Goal: Information Seeking & Learning: Learn about a topic

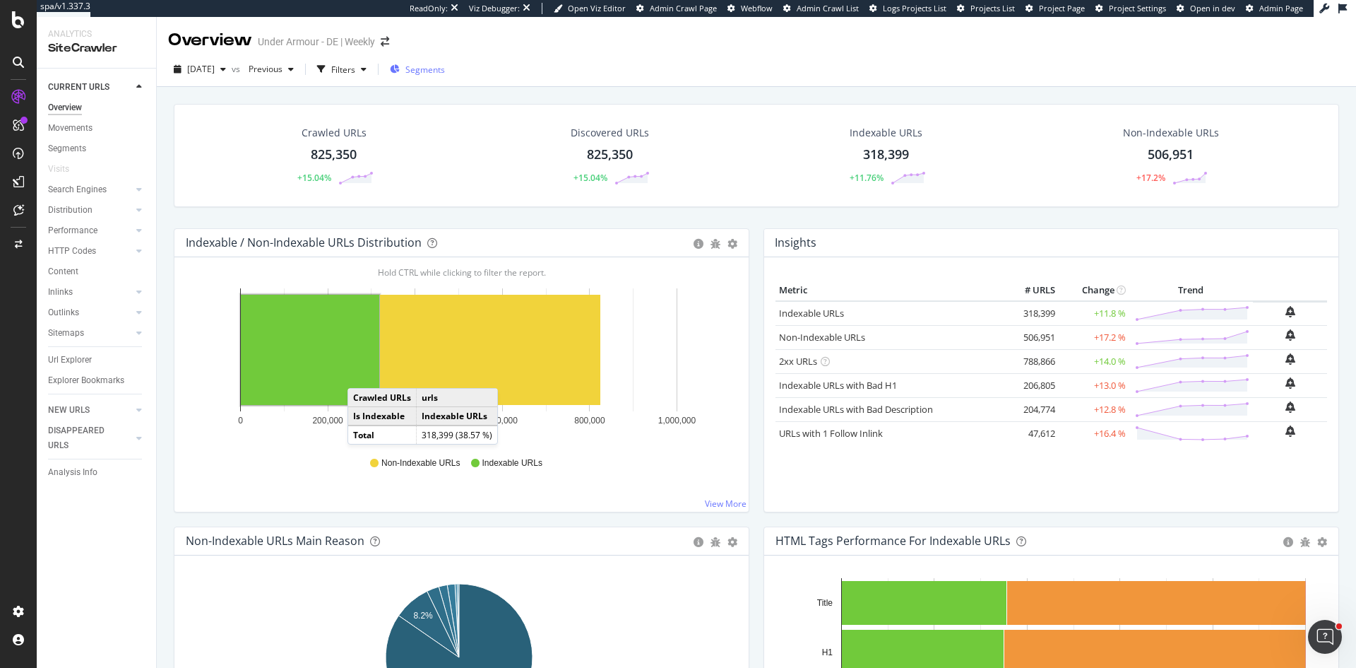
click at [445, 72] on span "Segments" at bounding box center [425, 70] width 40 height 12
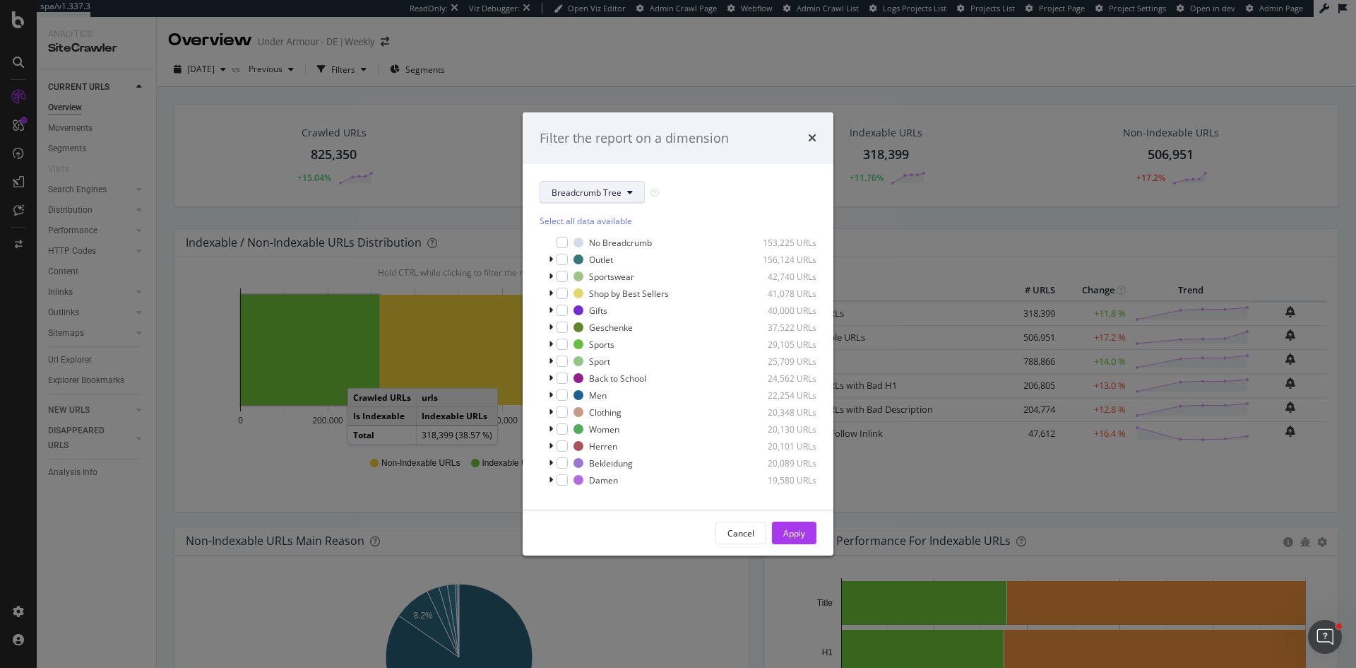
click at [584, 192] on span "Breadcrumb Tree" at bounding box center [587, 192] width 70 height 12
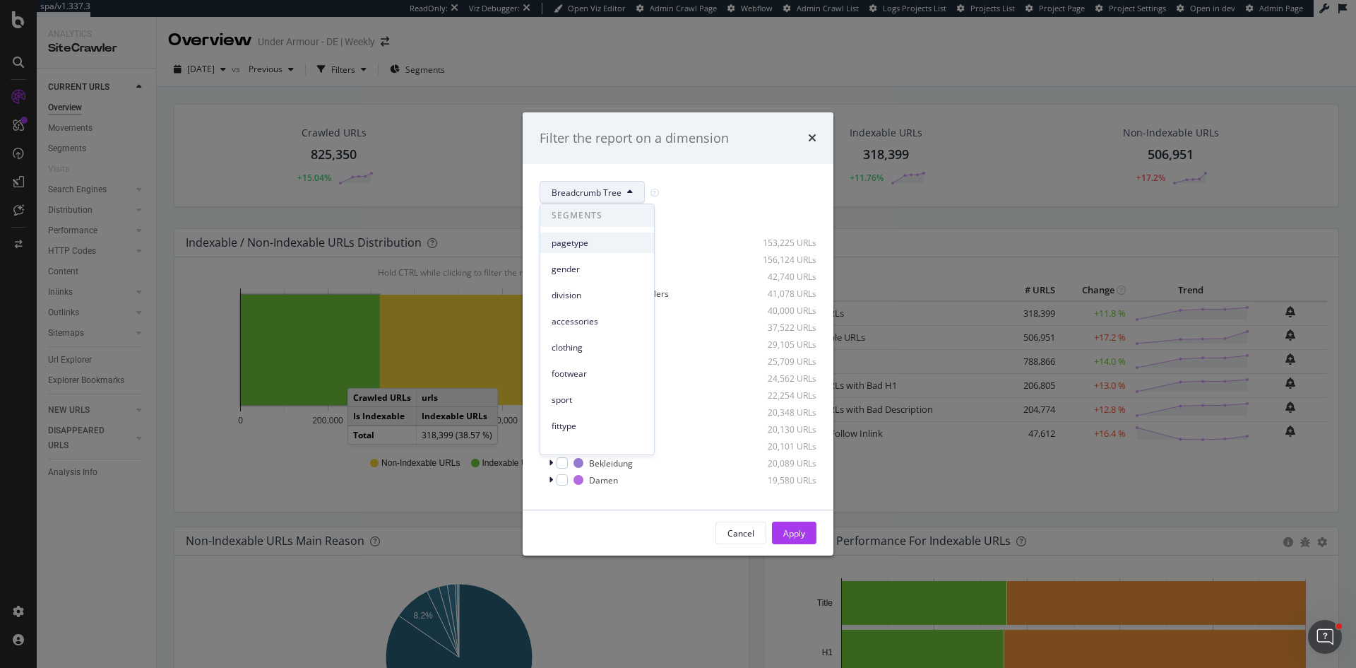
click at [577, 241] on span "pagetype" at bounding box center [597, 243] width 91 height 13
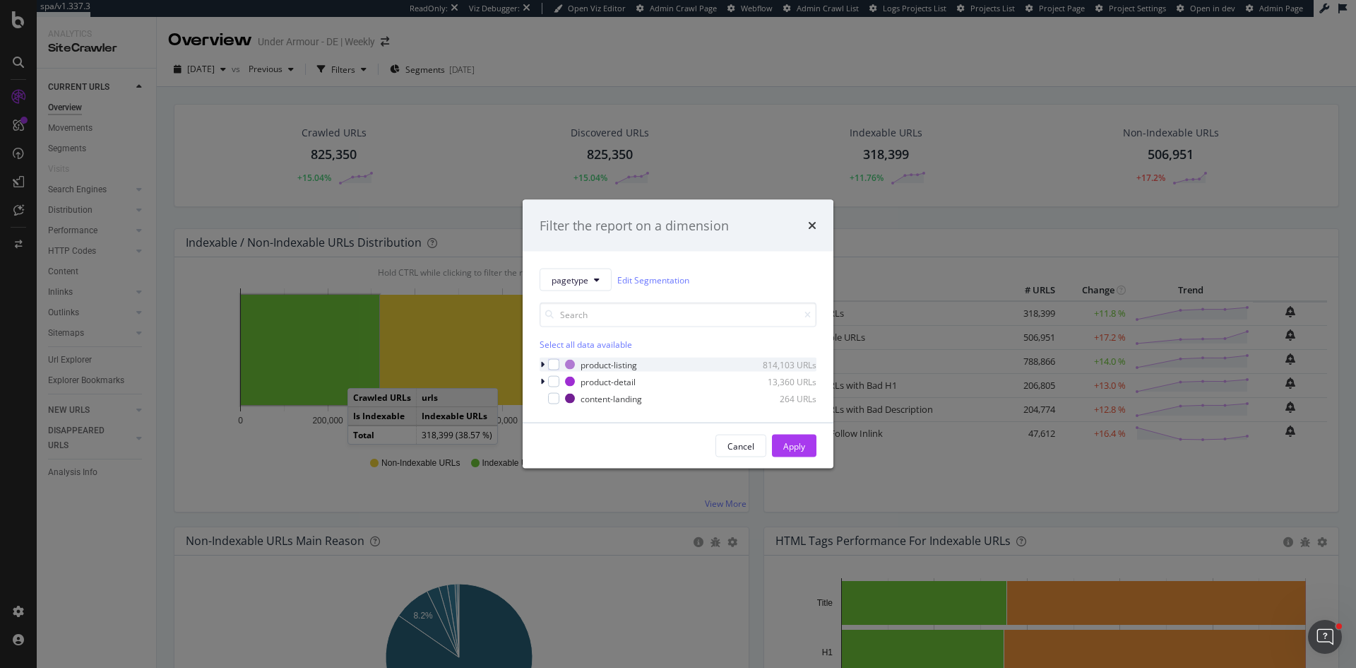
click at [543, 362] on icon "modal" at bounding box center [542, 364] width 4 height 8
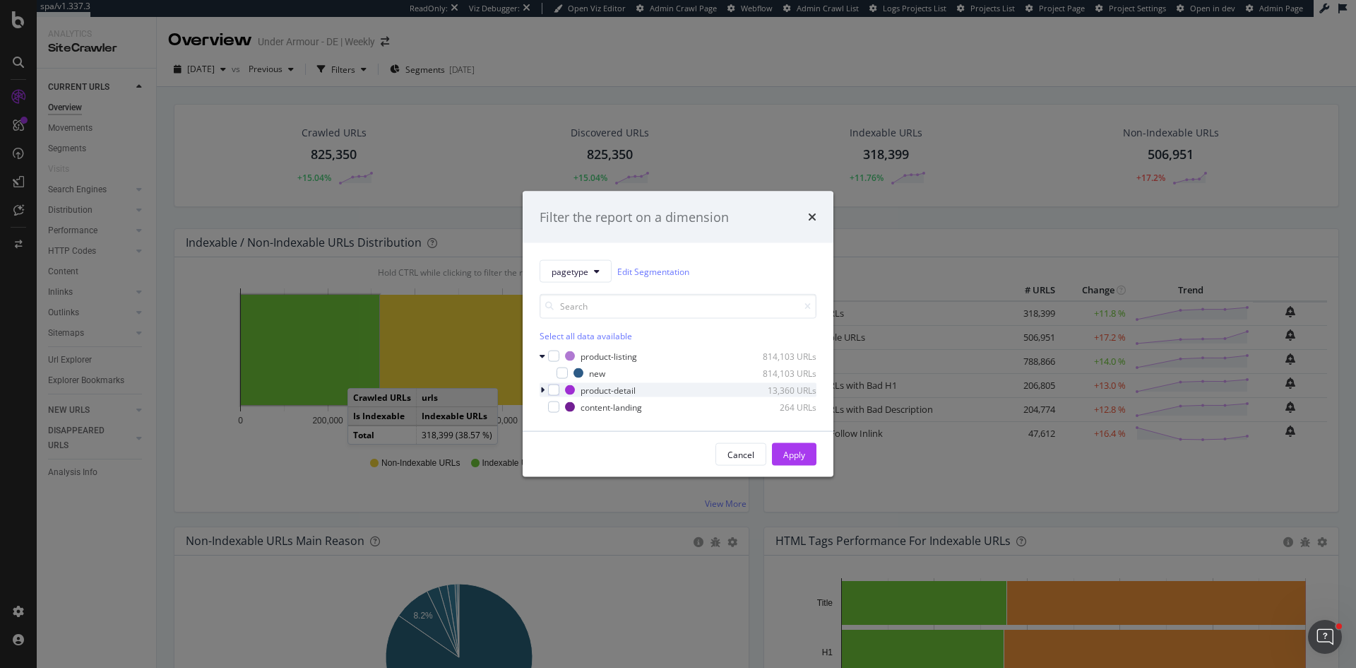
click at [545, 389] on div "modal" at bounding box center [544, 390] width 8 height 14
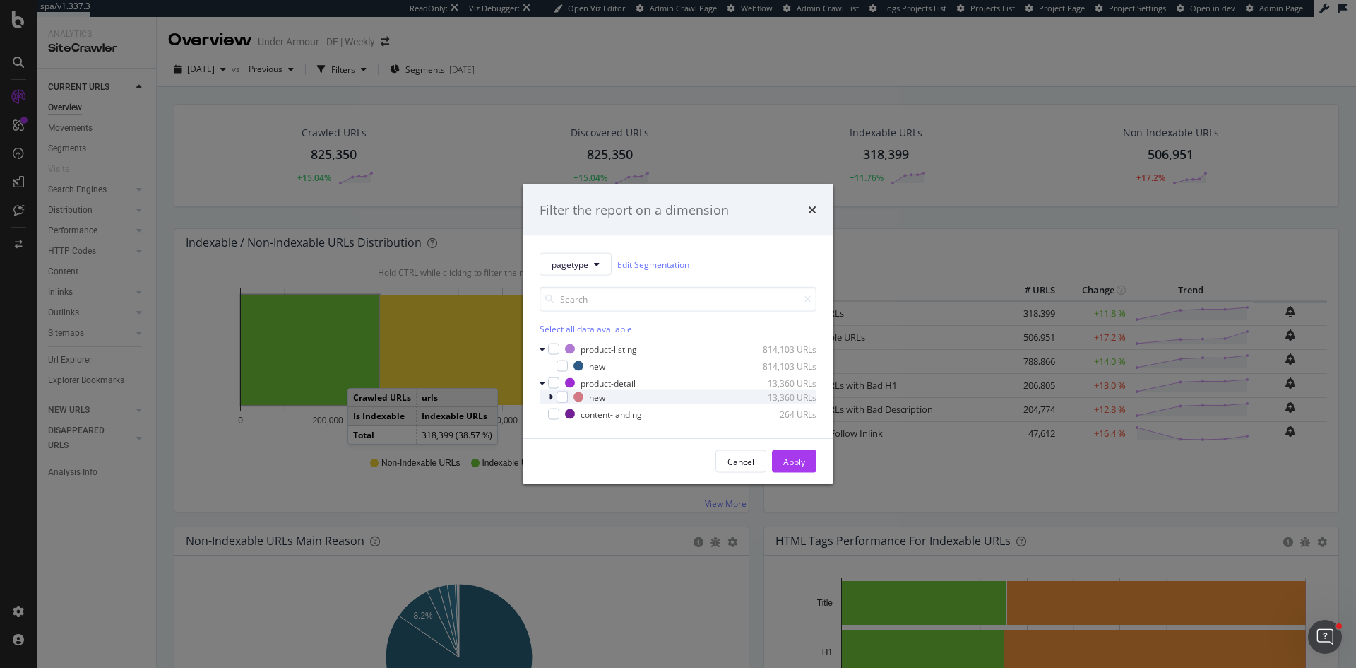
click at [550, 396] on icon "modal" at bounding box center [551, 397] width 4 height 8
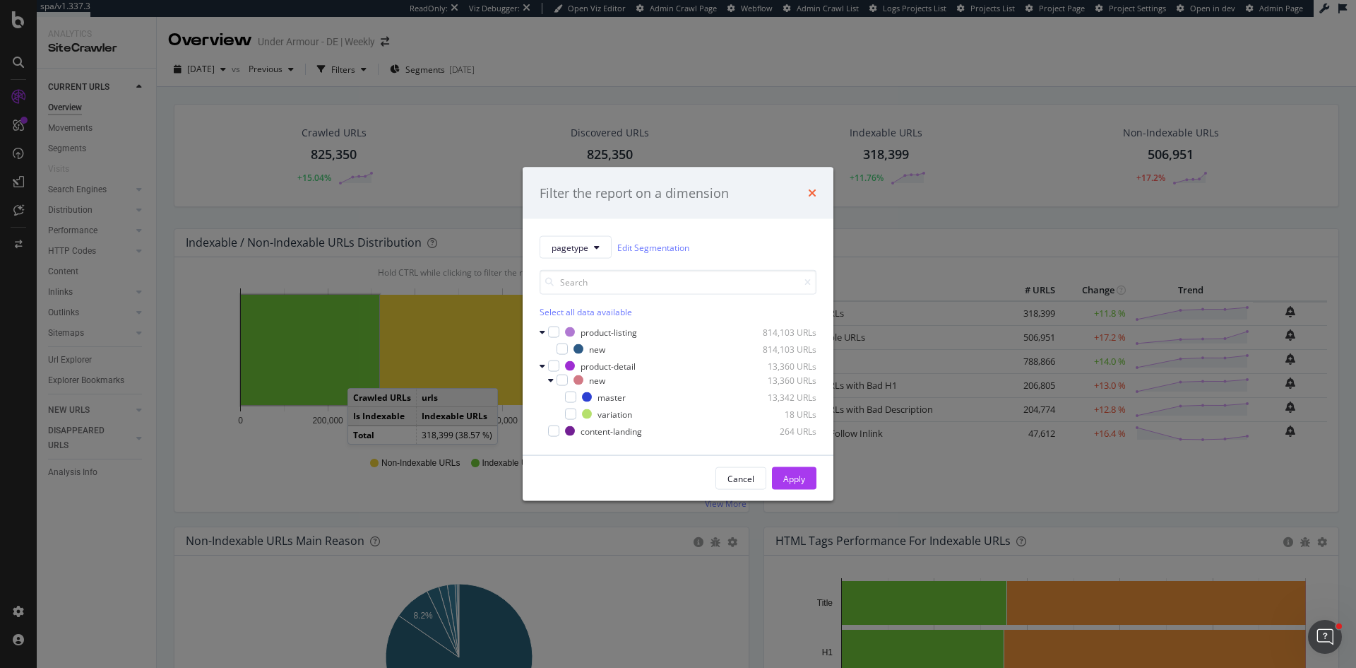
click at [813, 192] on icon "times" at bounding box center [812, 192] width 8 height 11
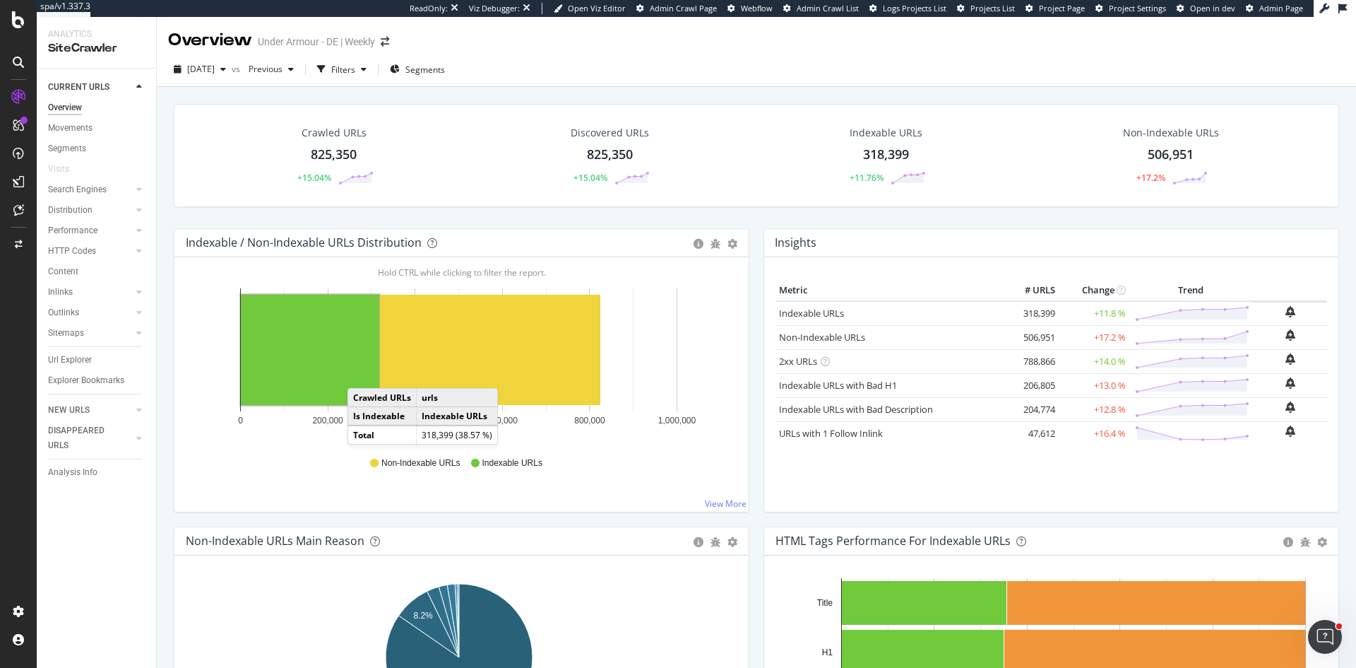
drag, startPoint x: 83, startPoint y: 473, endPoint x: 254, endPoint y: 489, distance: 171.0
click at [83, 473] on div "Analysis Info" at bounding box center [72, 472] width 49 height 15
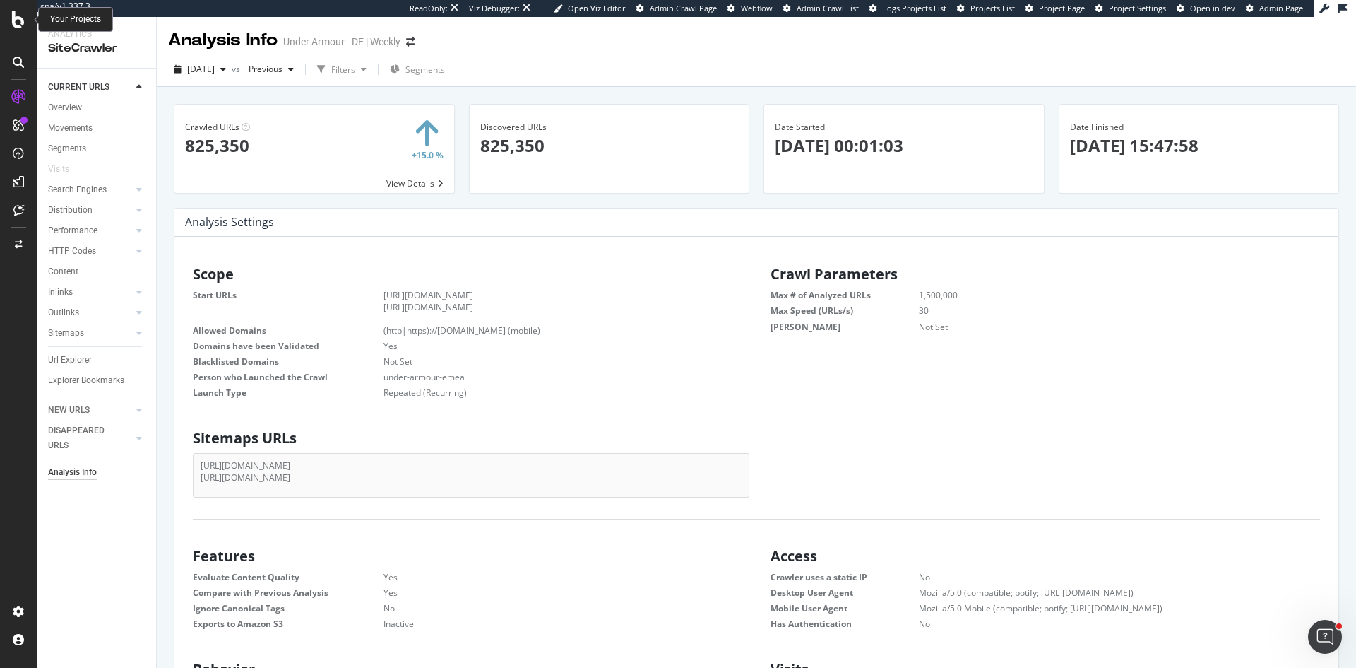
click at [21, 23] on icon at bounding box center [18, 19] width 13 height 17
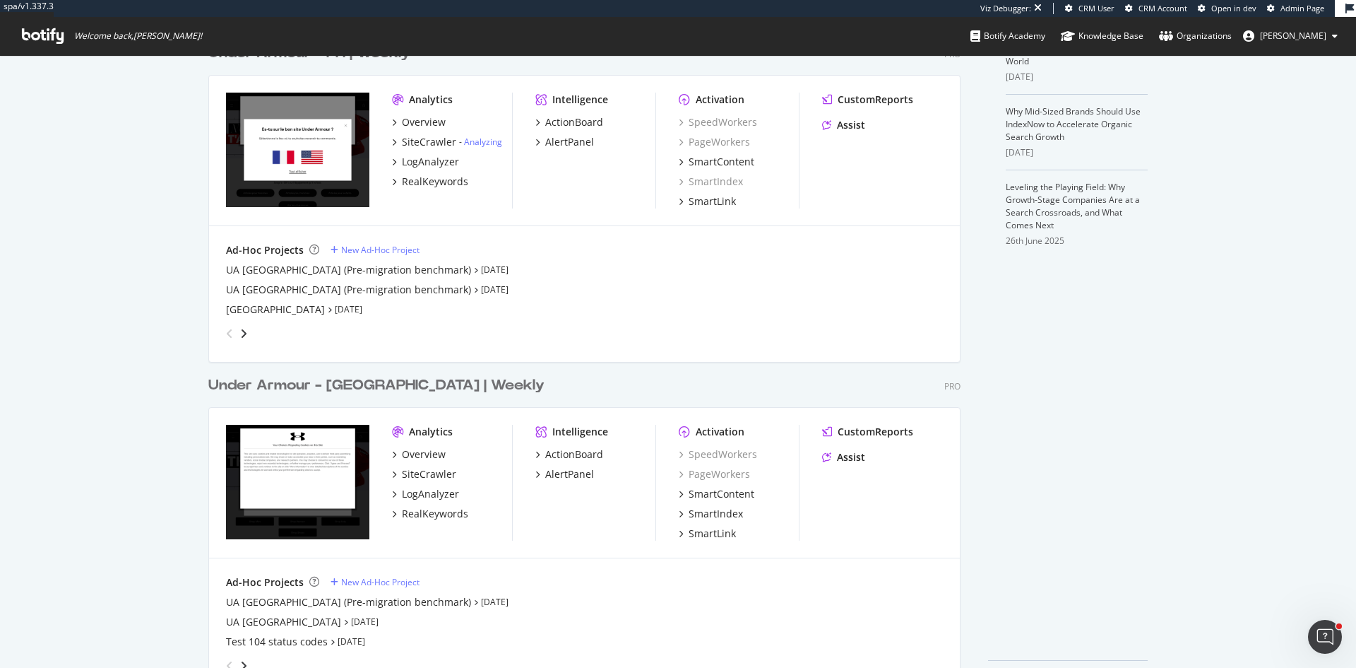
scroll to position [457, 0]
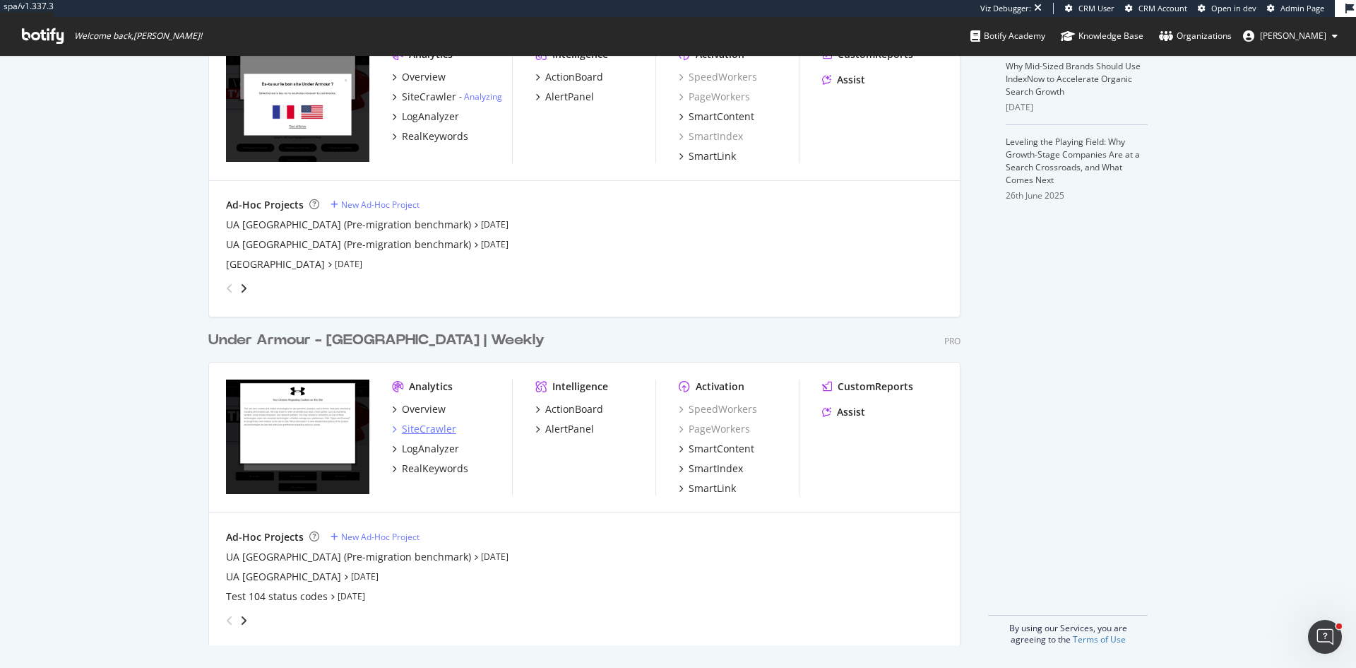
click at [437, 426] on div "SiteCrawler" at bounding box center [429, 429] width 54 height 14
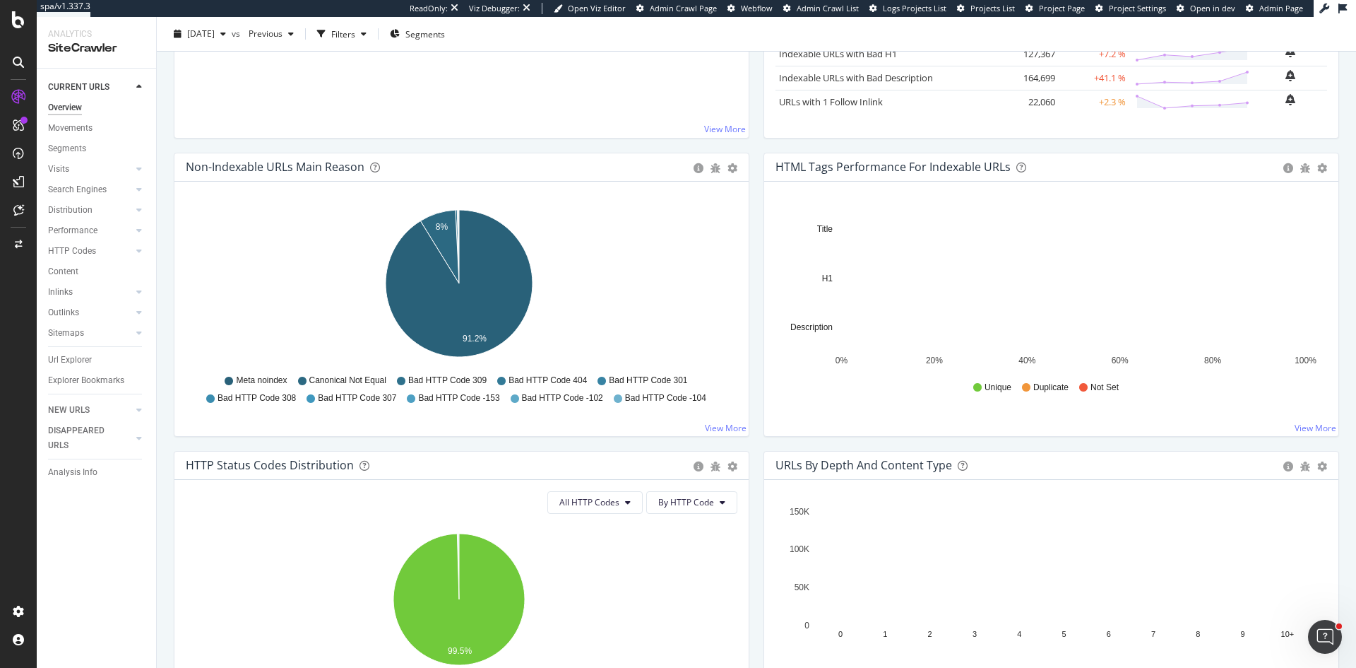
scroll to position [353, 0]
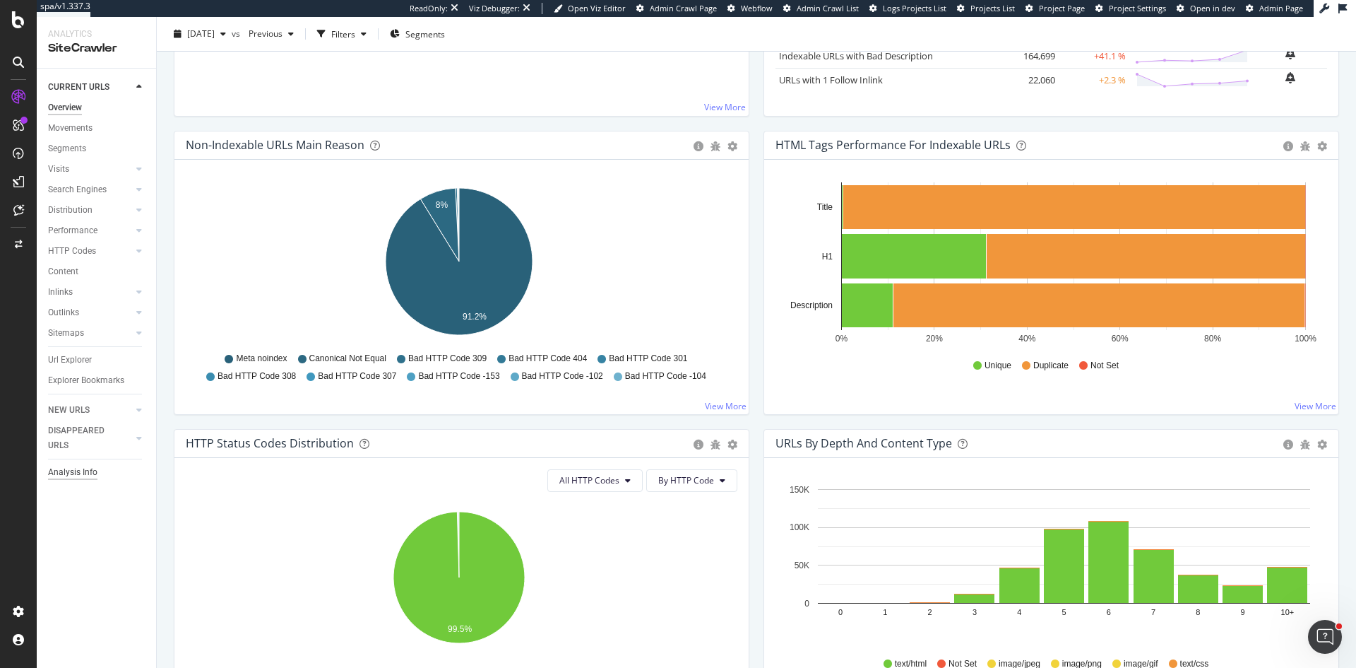
click at [81, 473] on div "Analysis Info" at bounding box center [72, 472] width 49 height 15
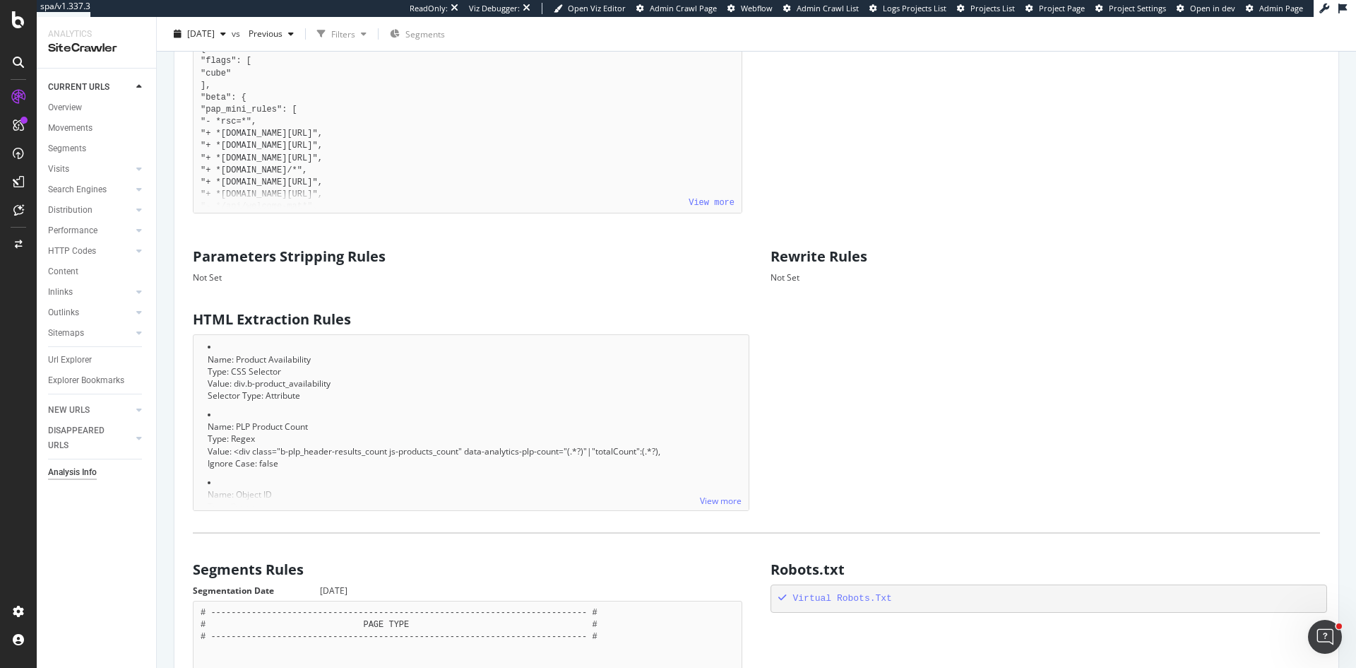
scroll to position [777, 0]
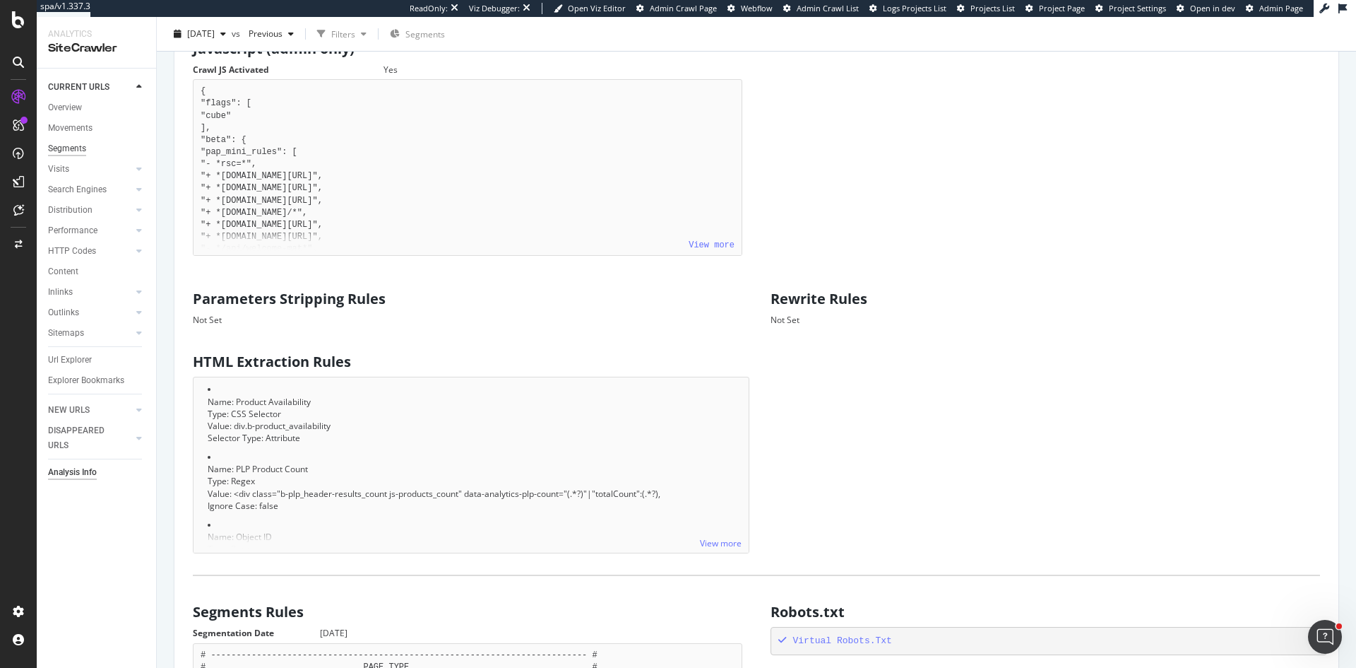
click at [75, 143] on div "Segments" at bounding box center [67, 148] width 38 height 15
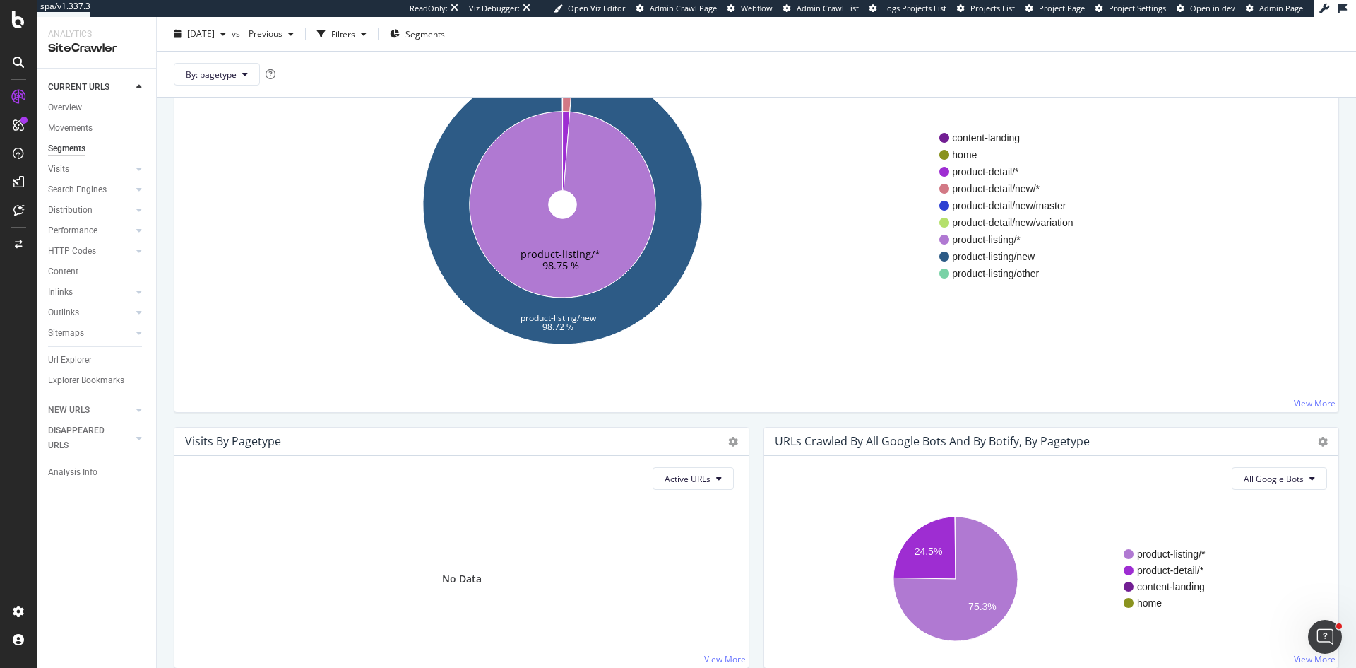
scroll to position [187, 0]
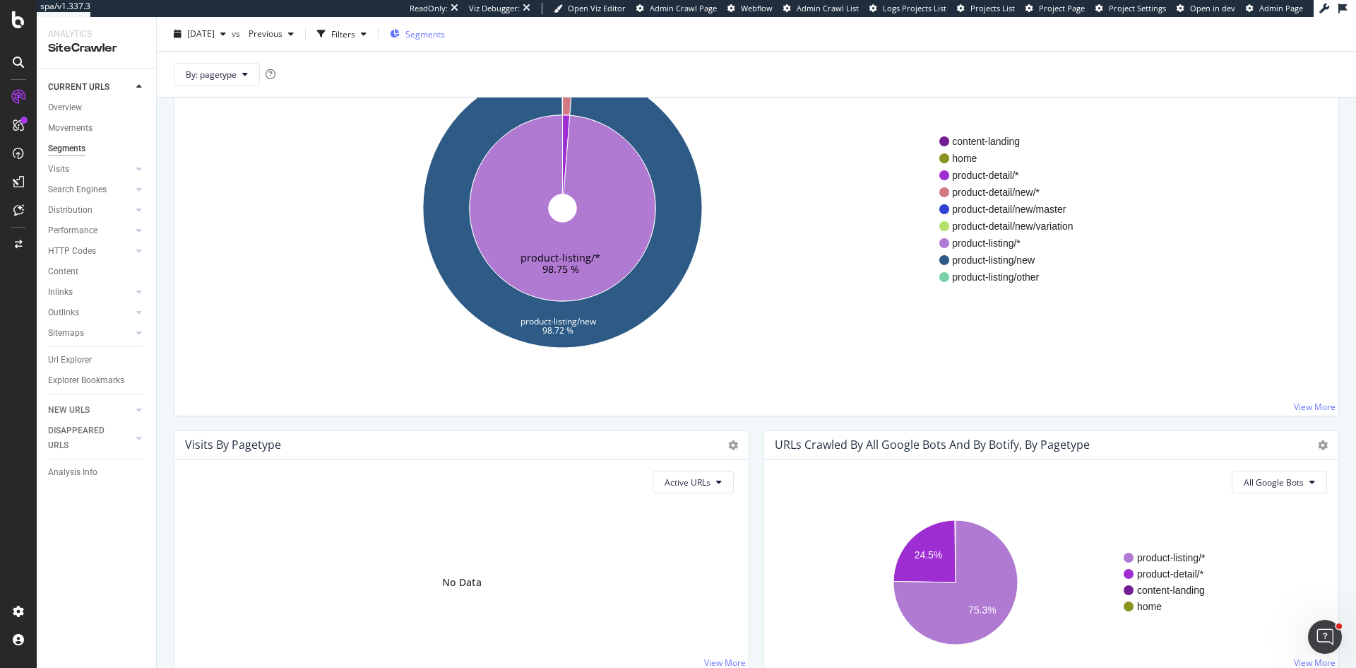
click at [445, 27] on div "Segments" at bounding box center [417, 33] width 55 height 21
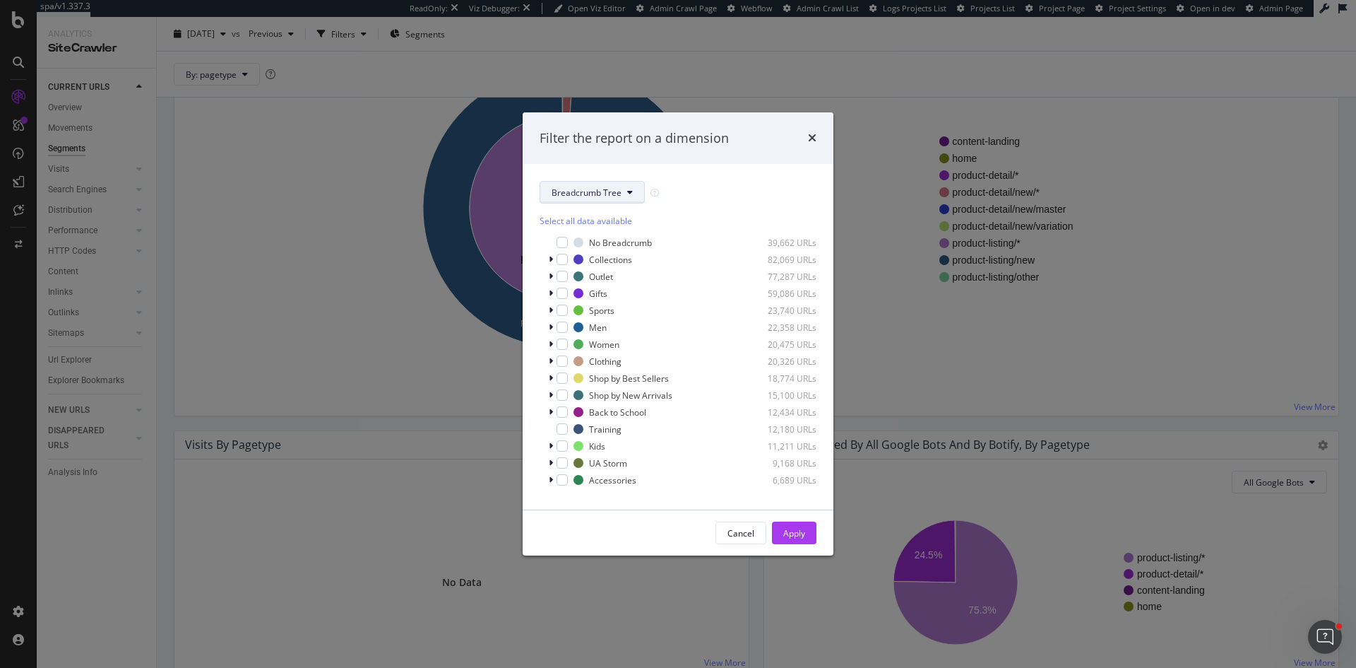
click at [555, 184] on button "Breadcrumb Tree" at bounding box center [592, 192] width 105 height 23
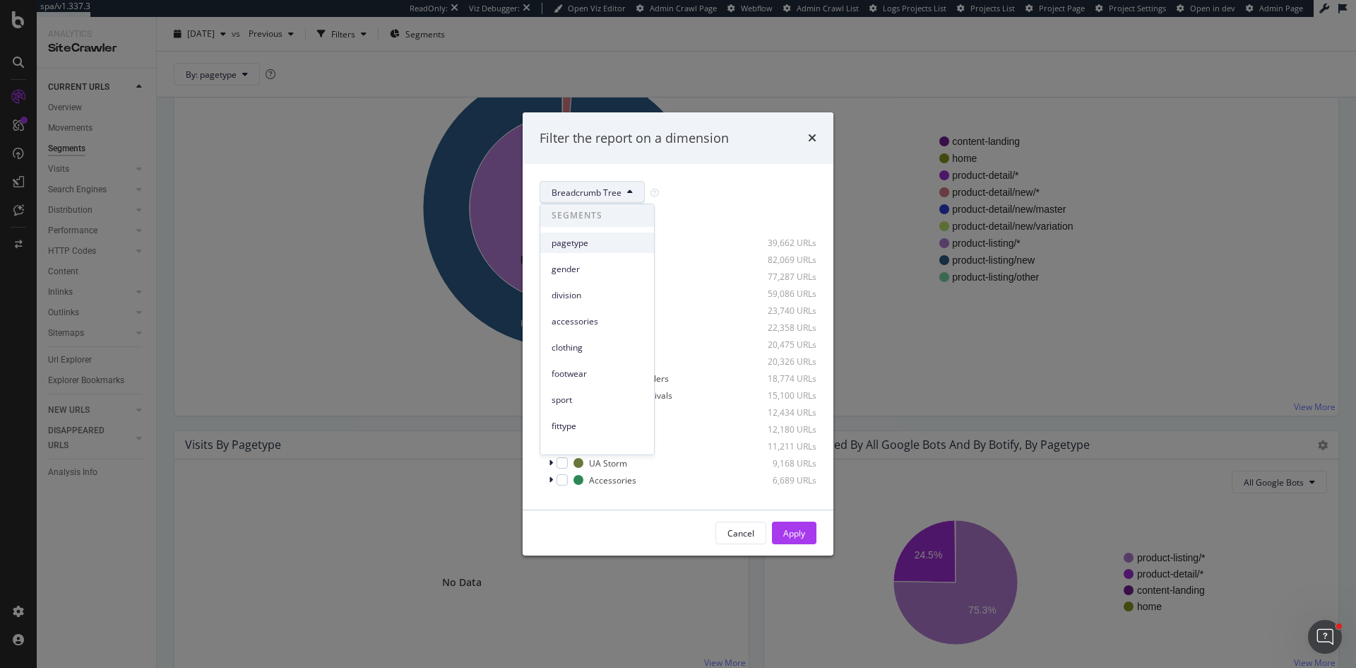
click at [578, 239] on span "pagetype" at bounding box center [597, 243] width 91 height 13
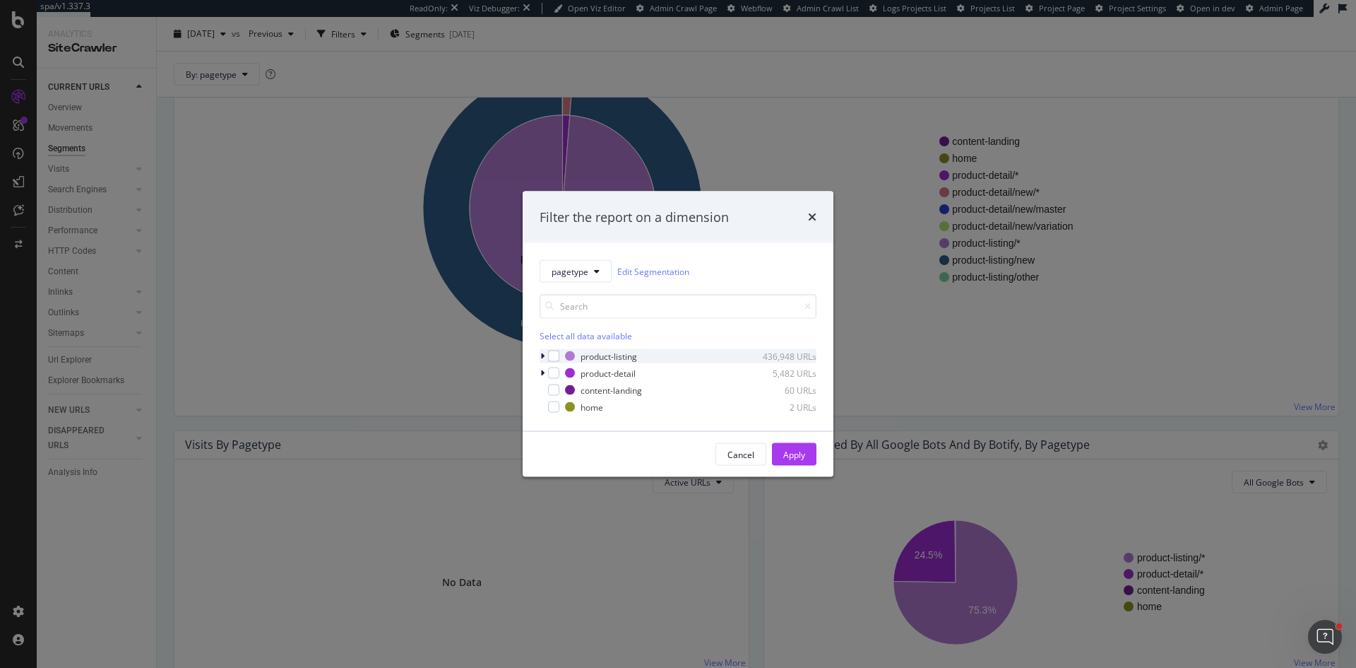
click at [543, 355] on icon "modal" at bounding box center [542, 356] width 4 height 8
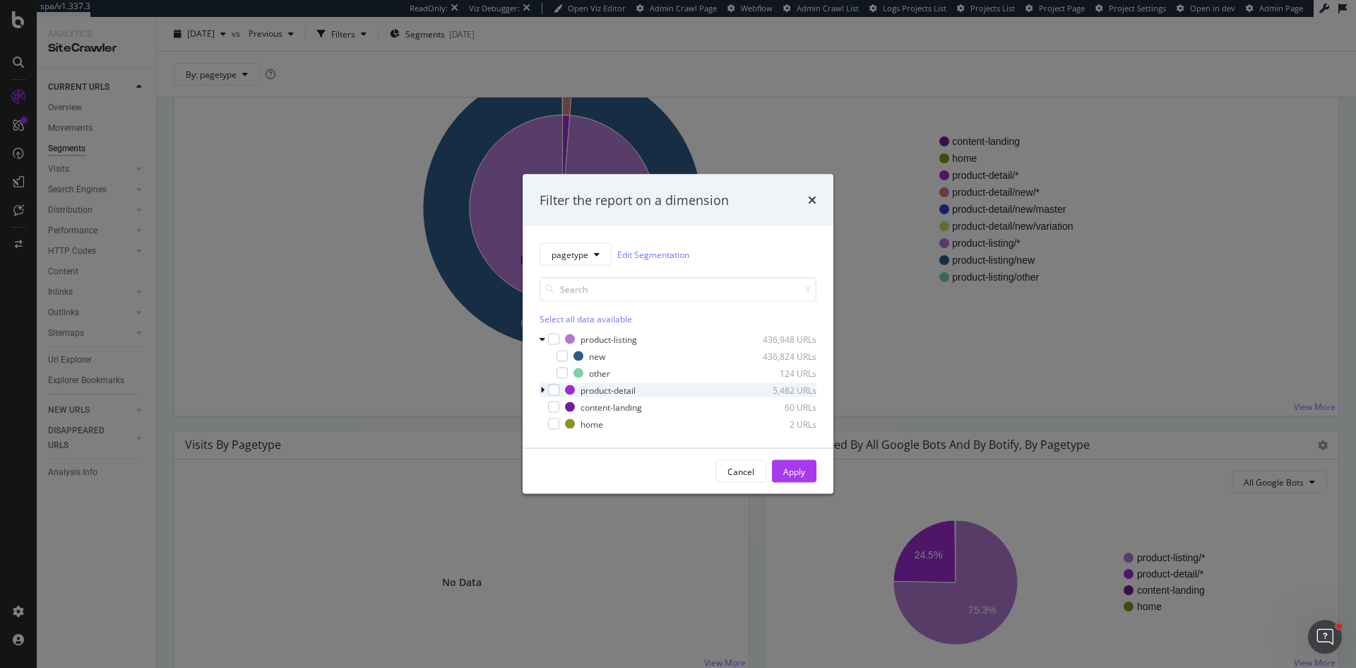
click at [543, 389] on icon "modal" at bounding box center [542, 390] width 4 height 8
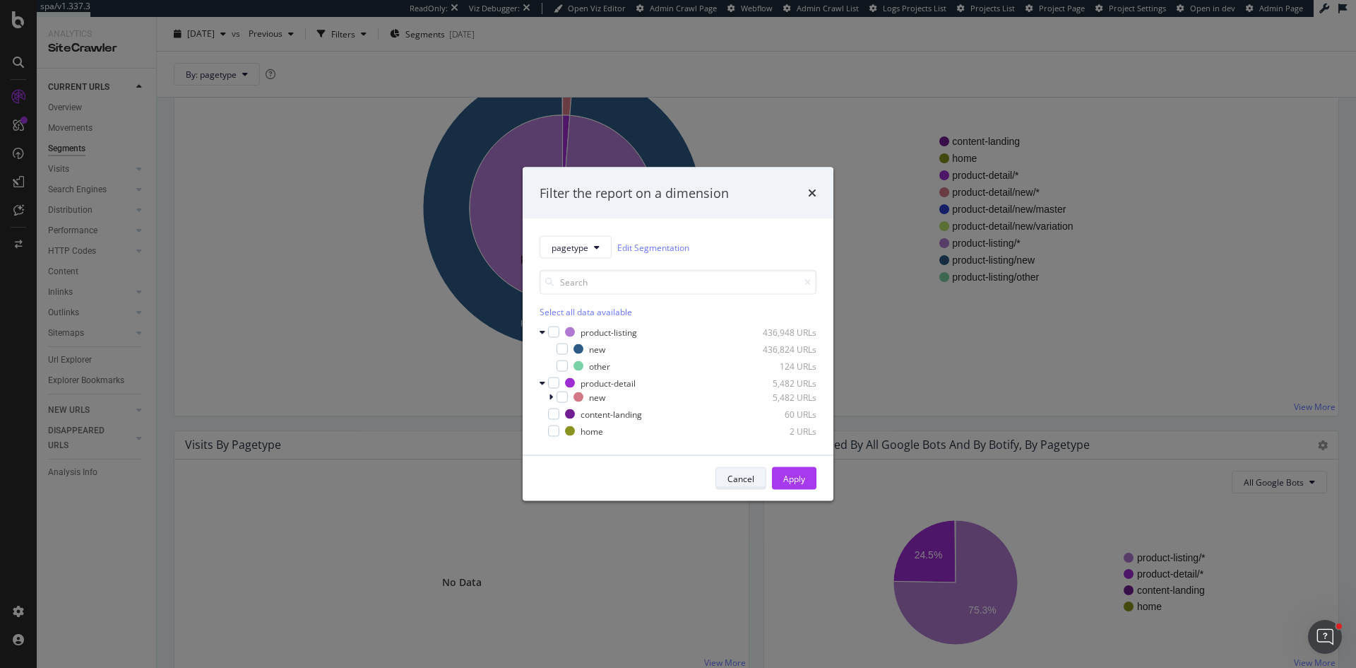
click at [739, 485] on div "Cancel" at bounding box center [741, 478] width 27 height 20
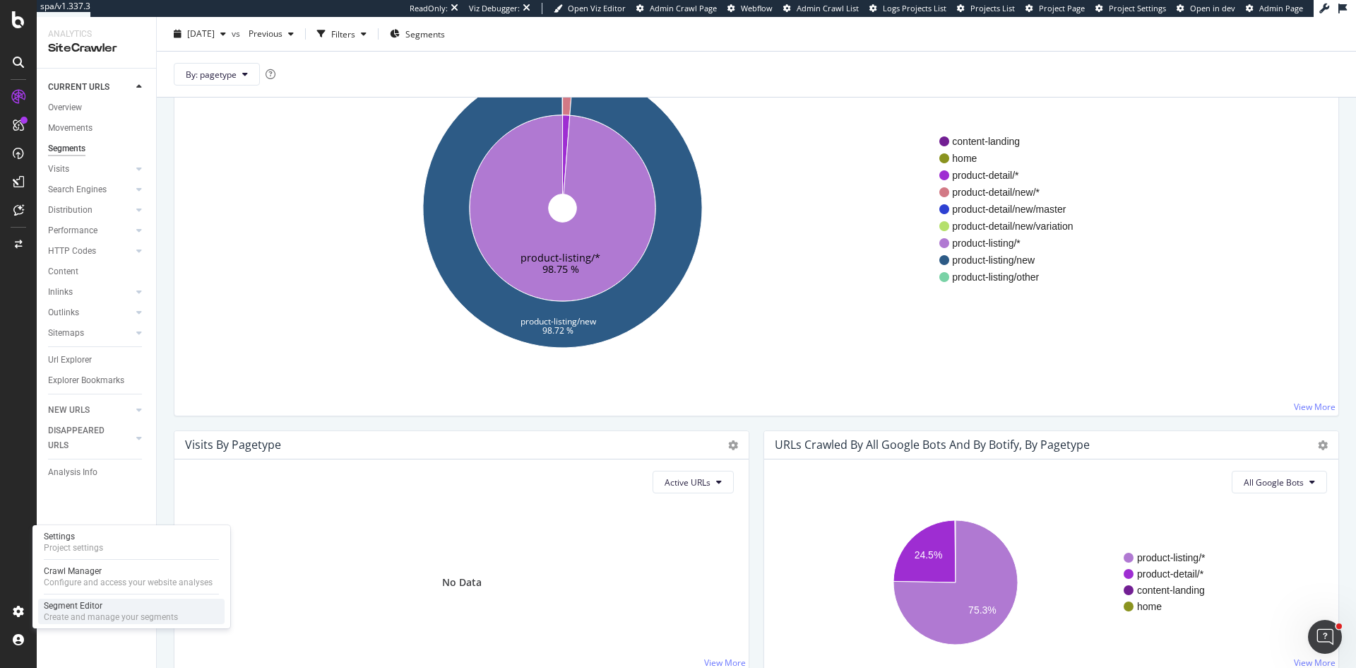
click at [126, 609] on div "Segment Editor" at bounding box center [111, 605] width 134 height 11
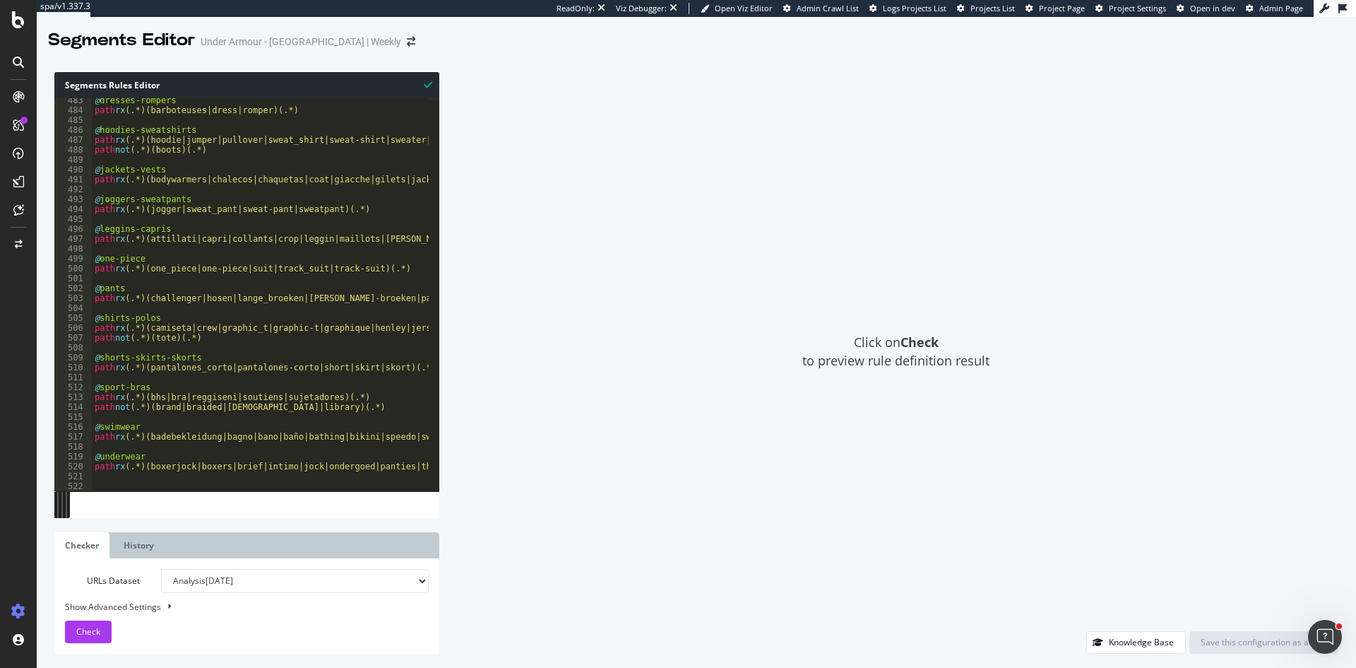
scroll to position [4554, 0]
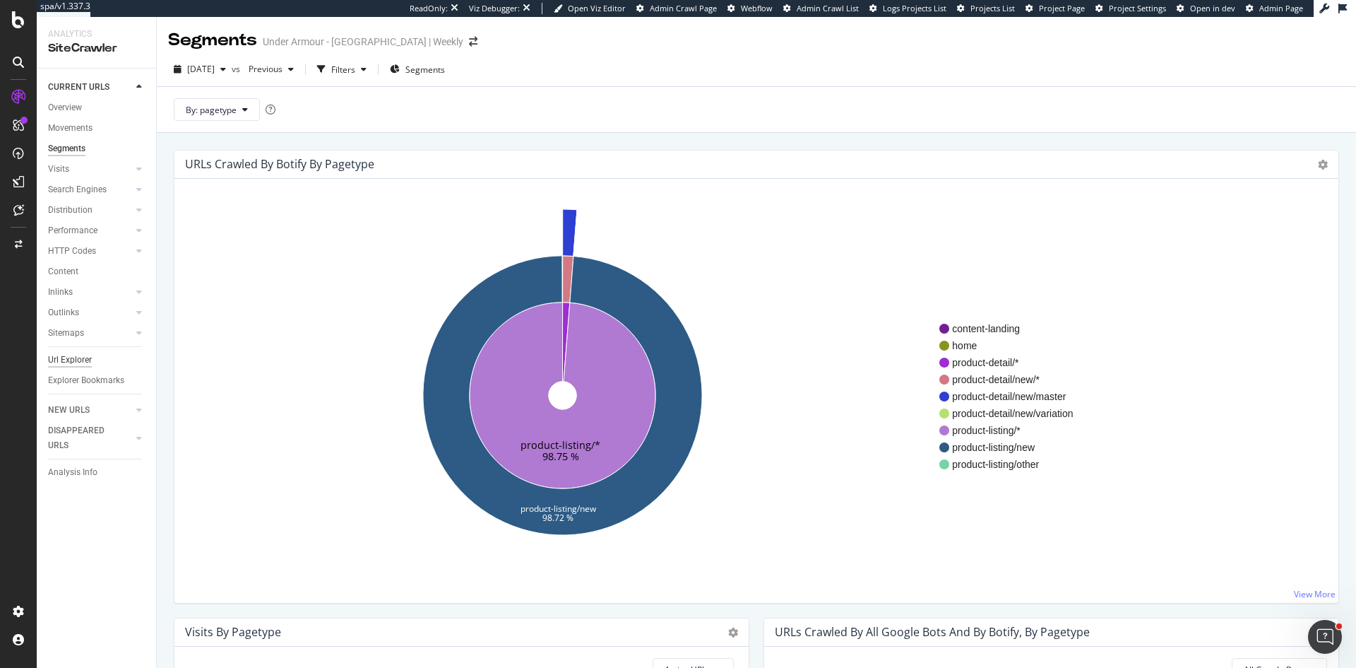
click at [85, 360] on div "Url Explorer" at bounding box center [70, 360] width 44 height 15
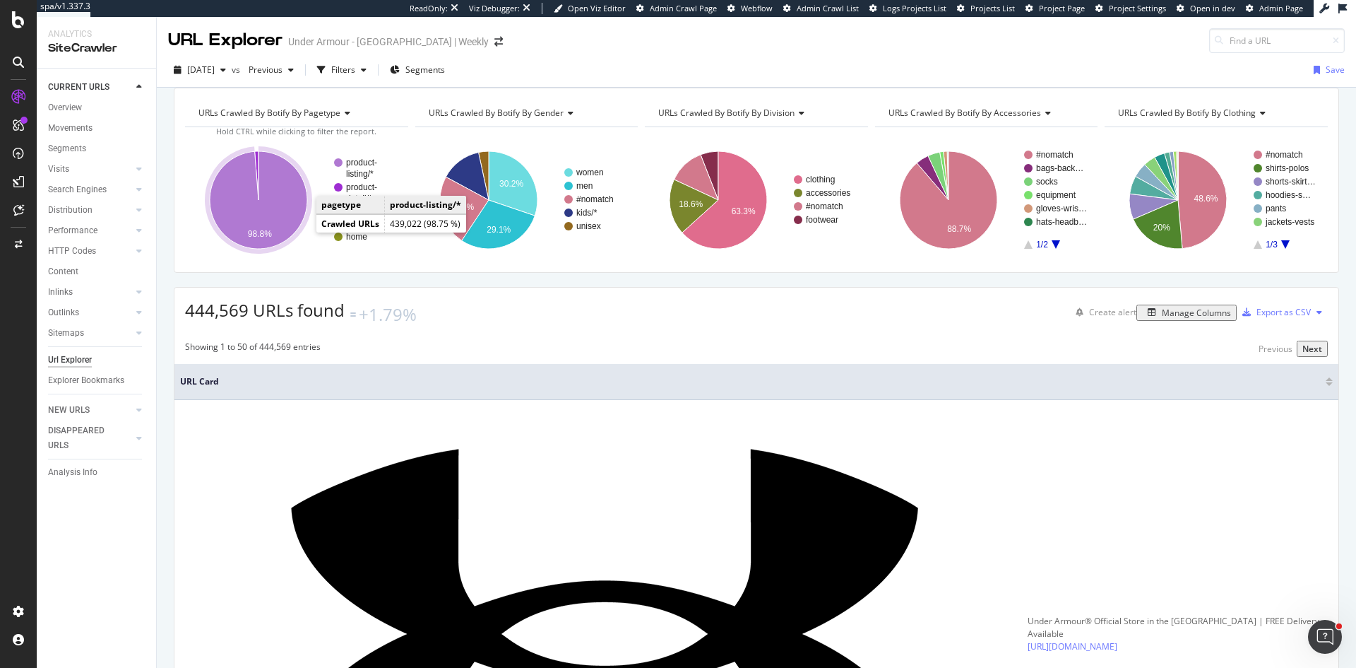
click at [300, 225] on icon "A chart." at bounding box center [258, 199] width 97 height 97
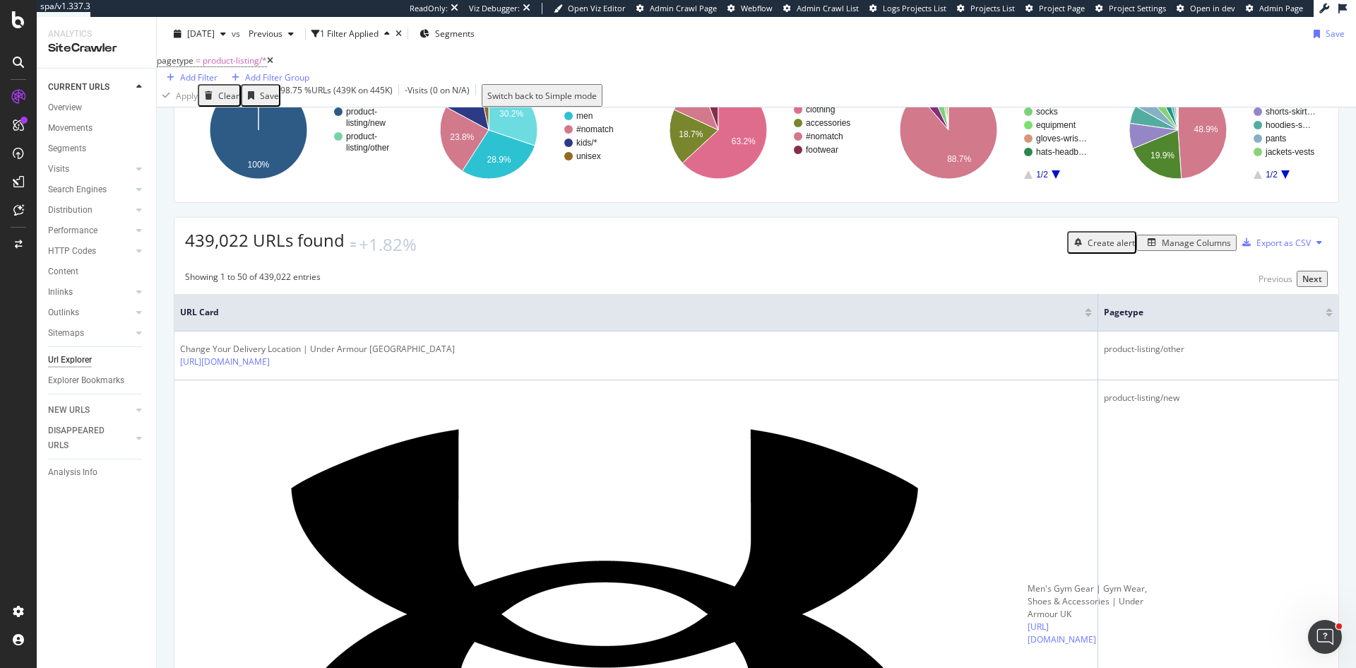
scroll to position [141, 0]
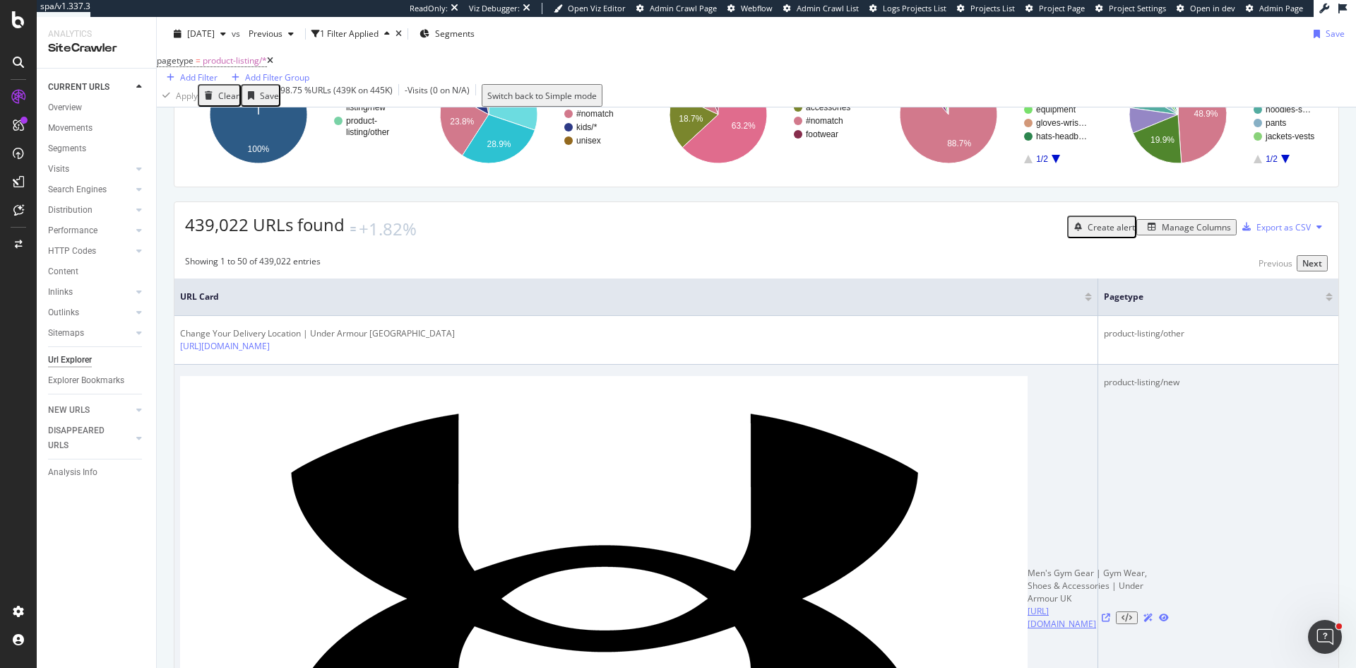
click at [1028, 605] on link "[URL][DOMAIN_NAME]" at bounding box center [1062, 617] width 69 height 25
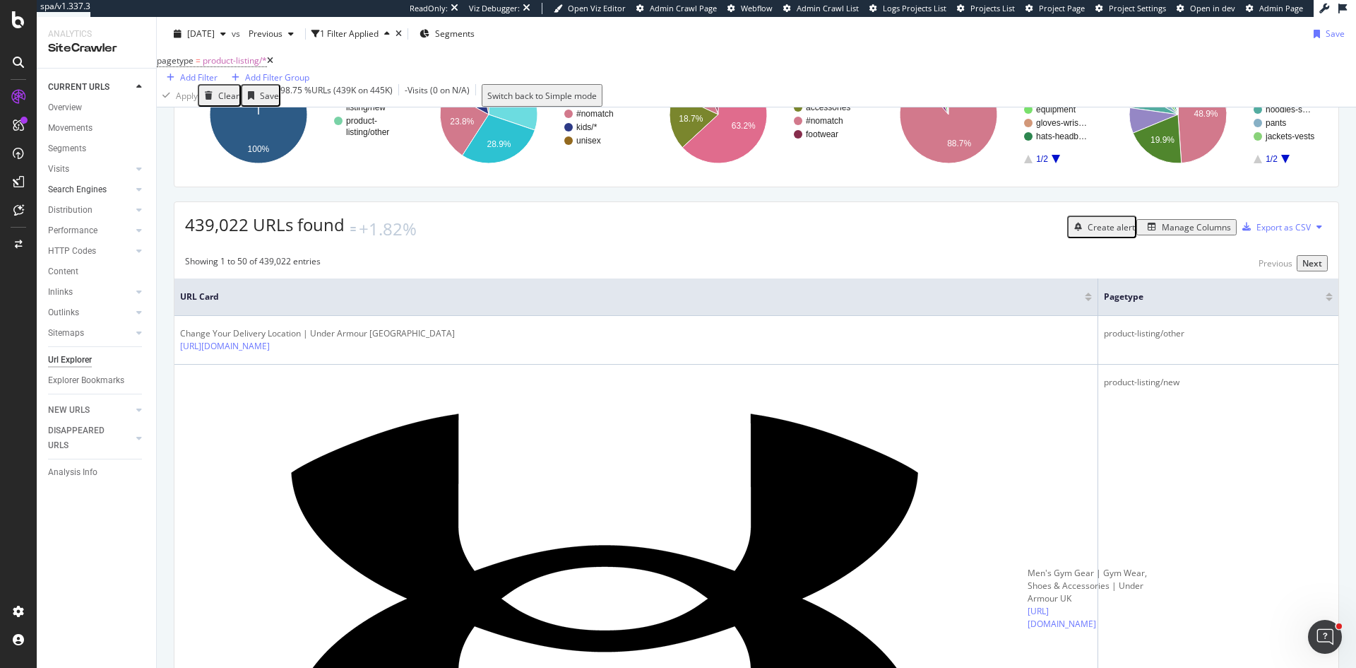
drag, startPoint x: 84, startPoint y: 185, endPoint x: 112, endPoint y: 195, distance: 29.9
click at [85, 185] on div "Search Engines" at bounding box center [77, 189] width 59 height 15
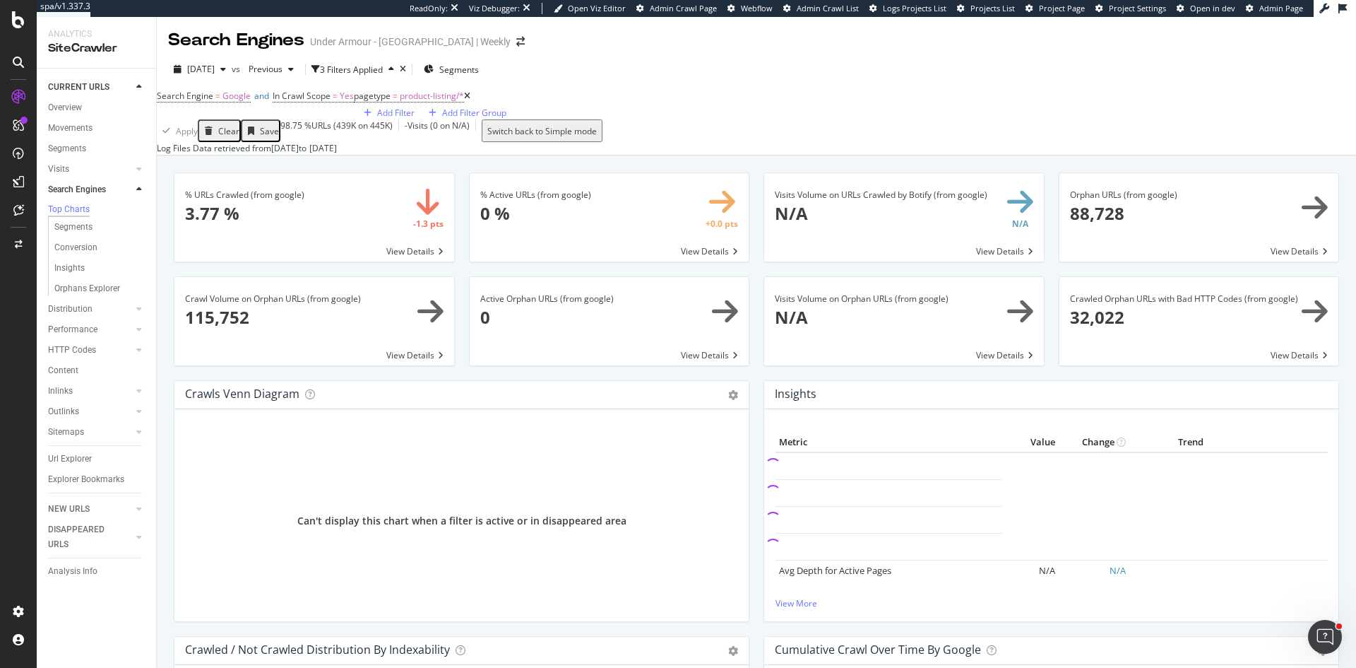
click at [464, 100] on icon at bounding box center [467, 96] width 6 height 8
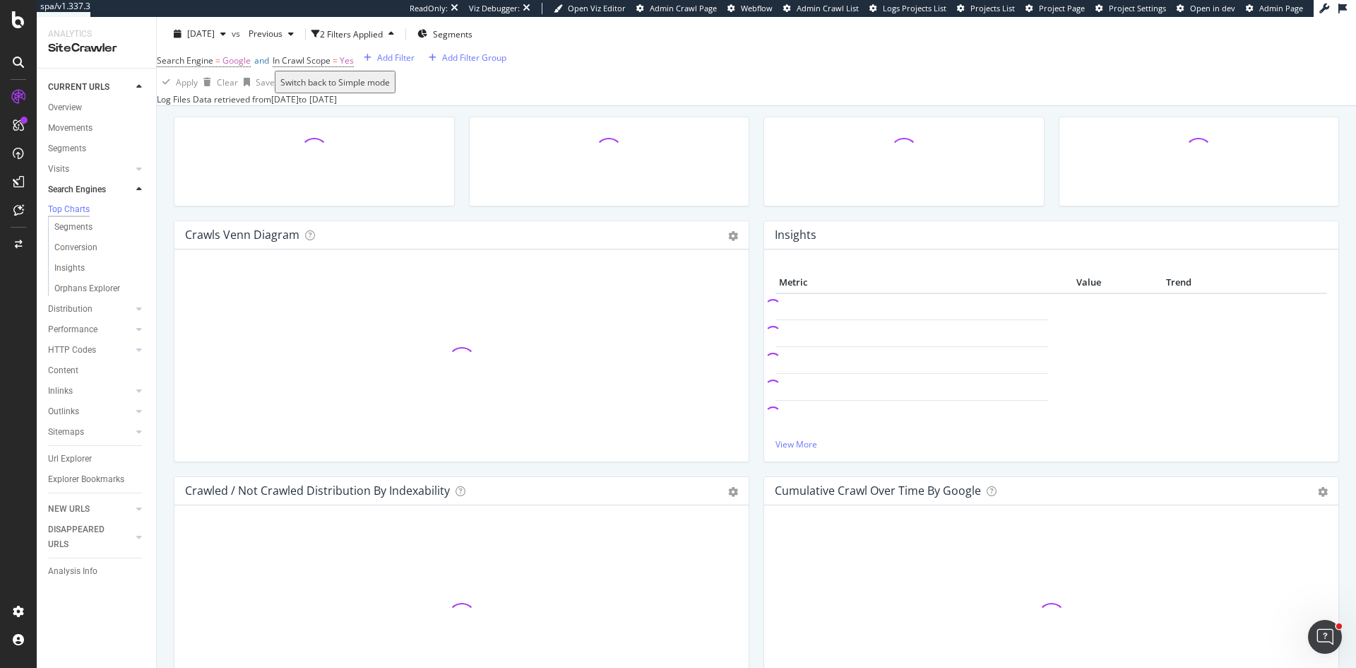
scroll to position [212, 0]
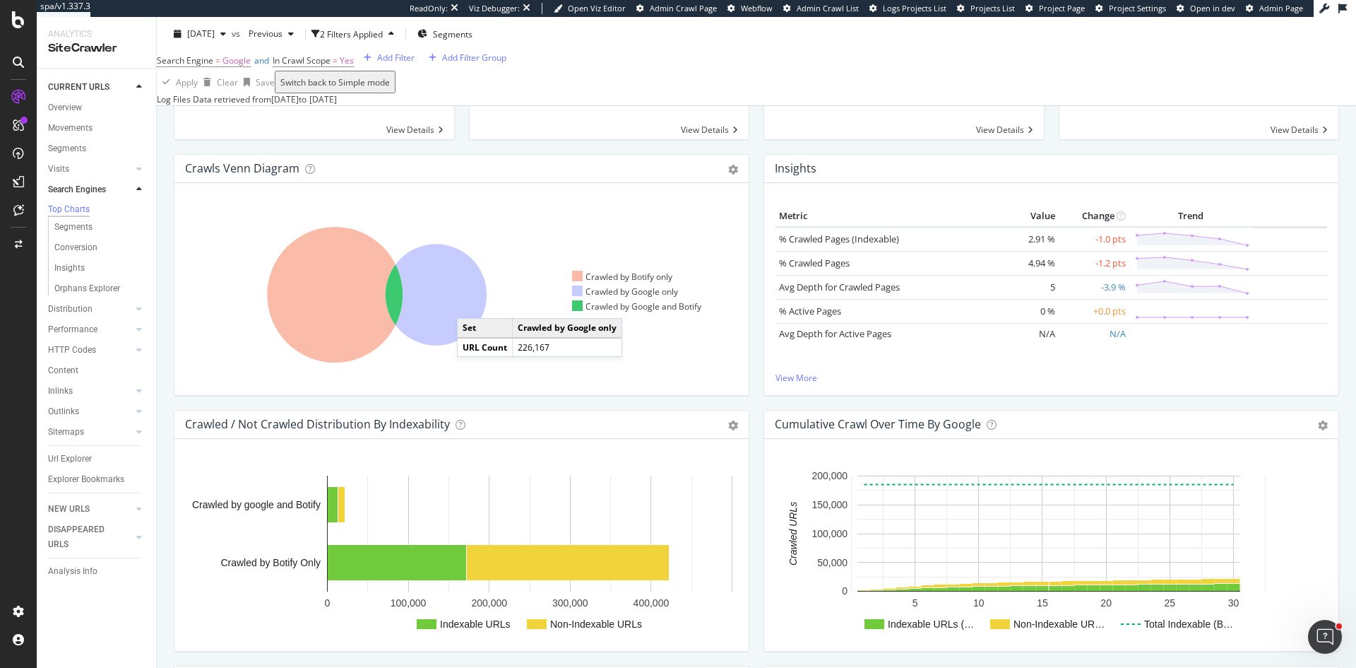
click at [471, 345] on icon at bounding box center [436, 294] width 101 height 101
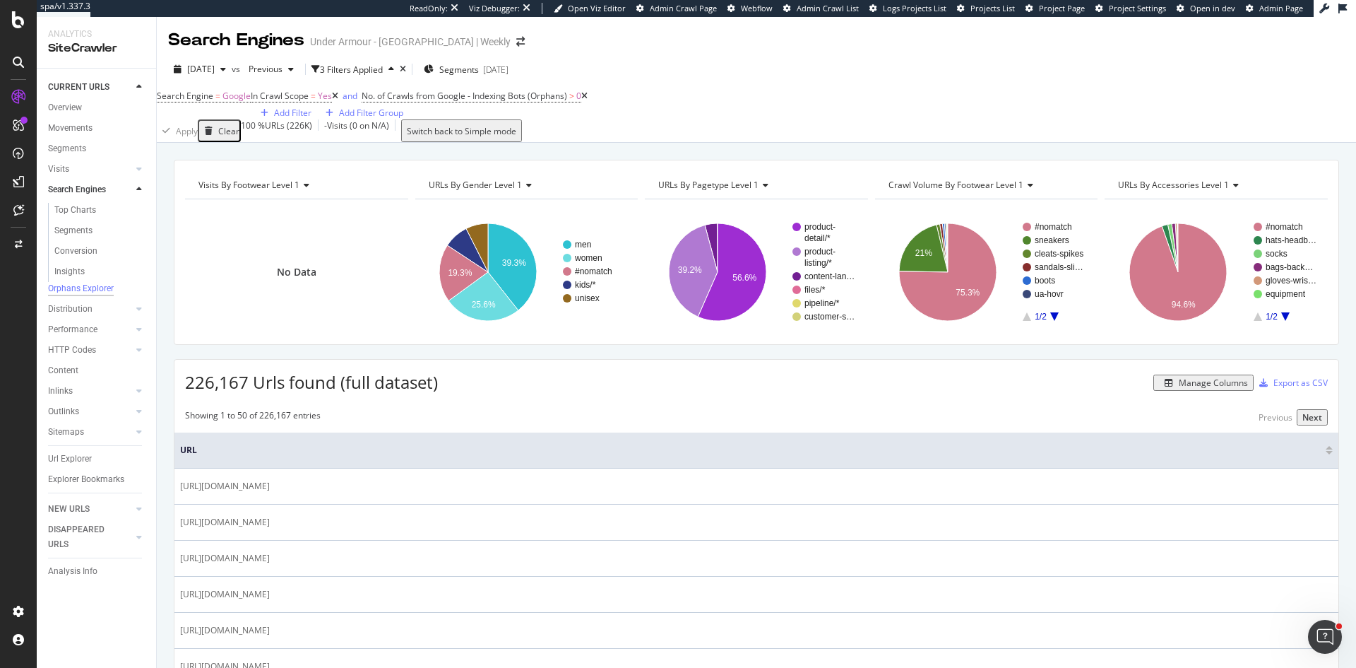
click at [300, 189] on icon at bounding box center [305, 185] width 10 height 8
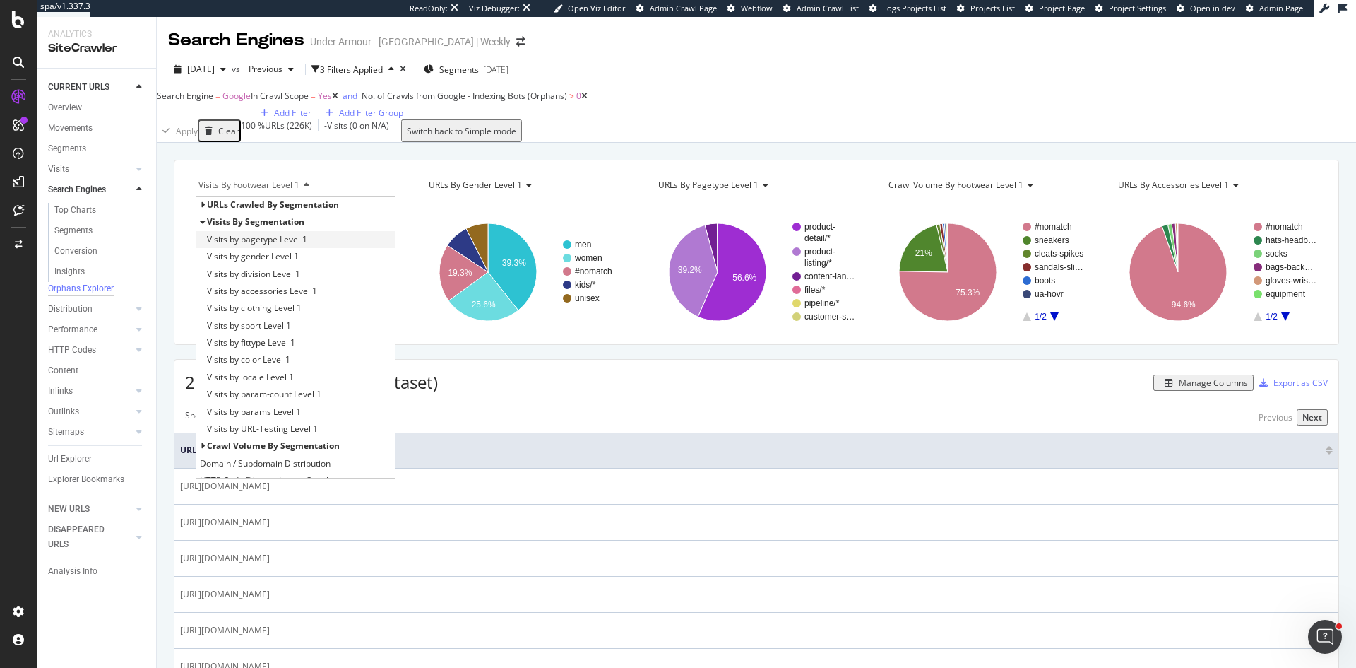
click at [295, 247] on span "Visits by pagetype Level 1" at bounding box center [257, 239] width 100 height 14
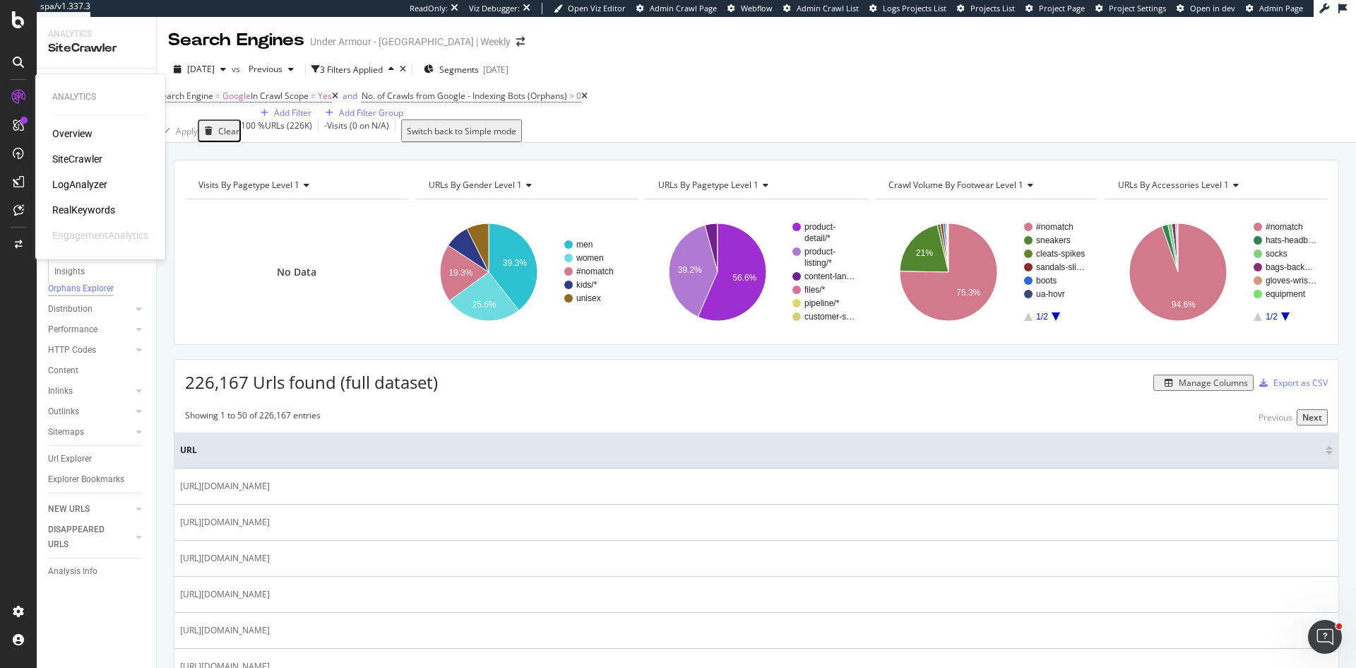
click at [76, 179] on div "LogAnalyzer" at bounding box center [79, 184] width 55 height 14
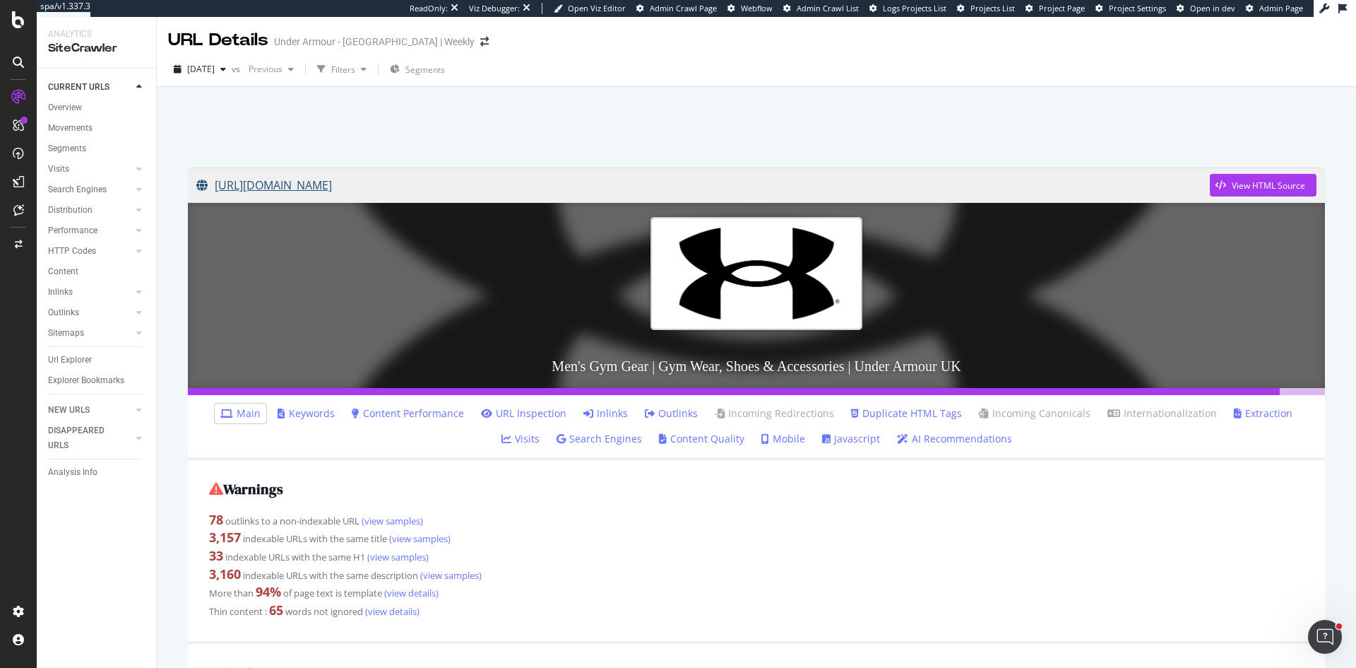
click at [387, 187] on link "[URL][DOMAIN_NAME]" at bounding box center [703, 184] width 1014 height 35
click at [73, 333] on div "Sitemaps" at bounding box center [66, 333] width 36 height 15
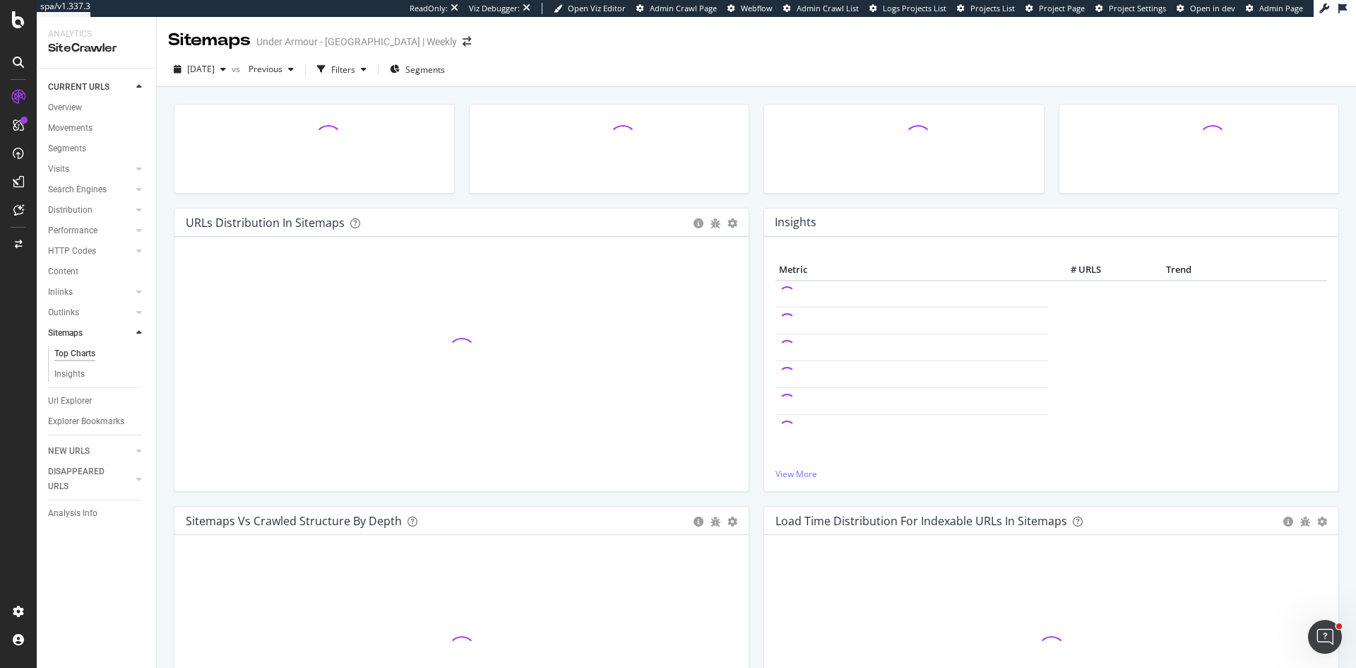
click at [73, 355] on div "Top Charts" at bounding box center [74, 353] width 41 height 15
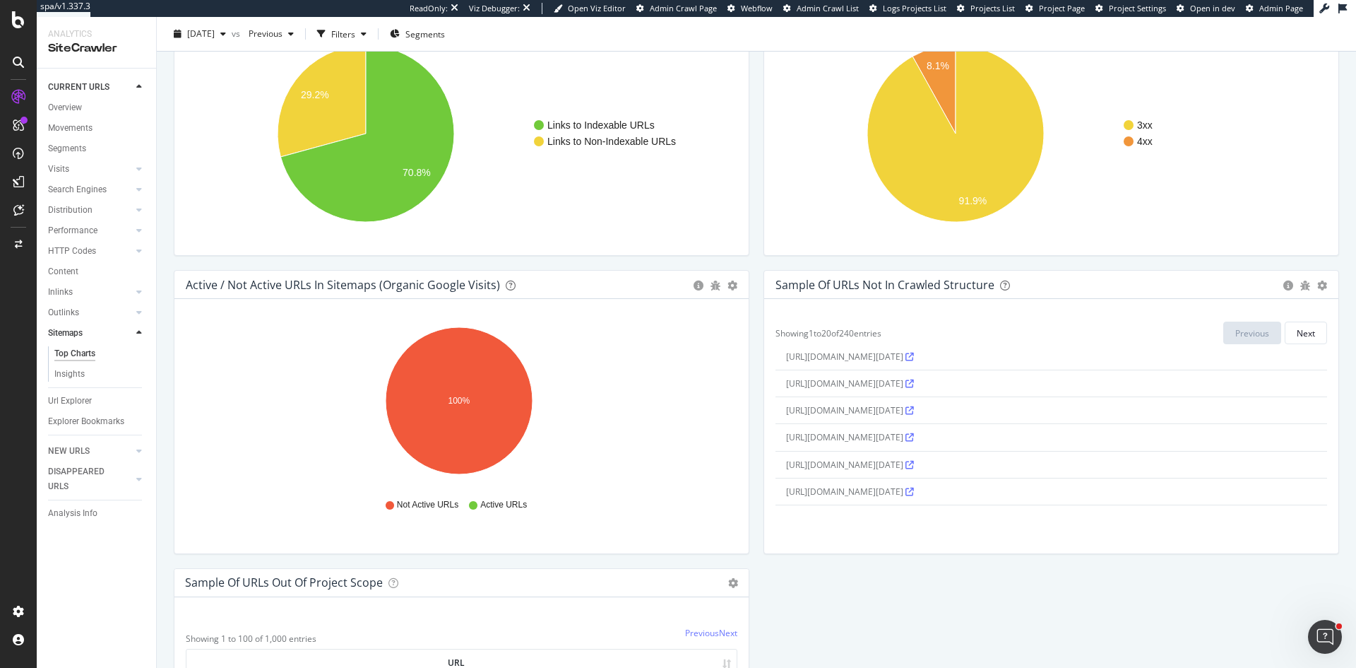
scroll to position [413, 0]
click at [1297, 328] on div "Next" at bounding box center [1306, 333] width 18 height 12
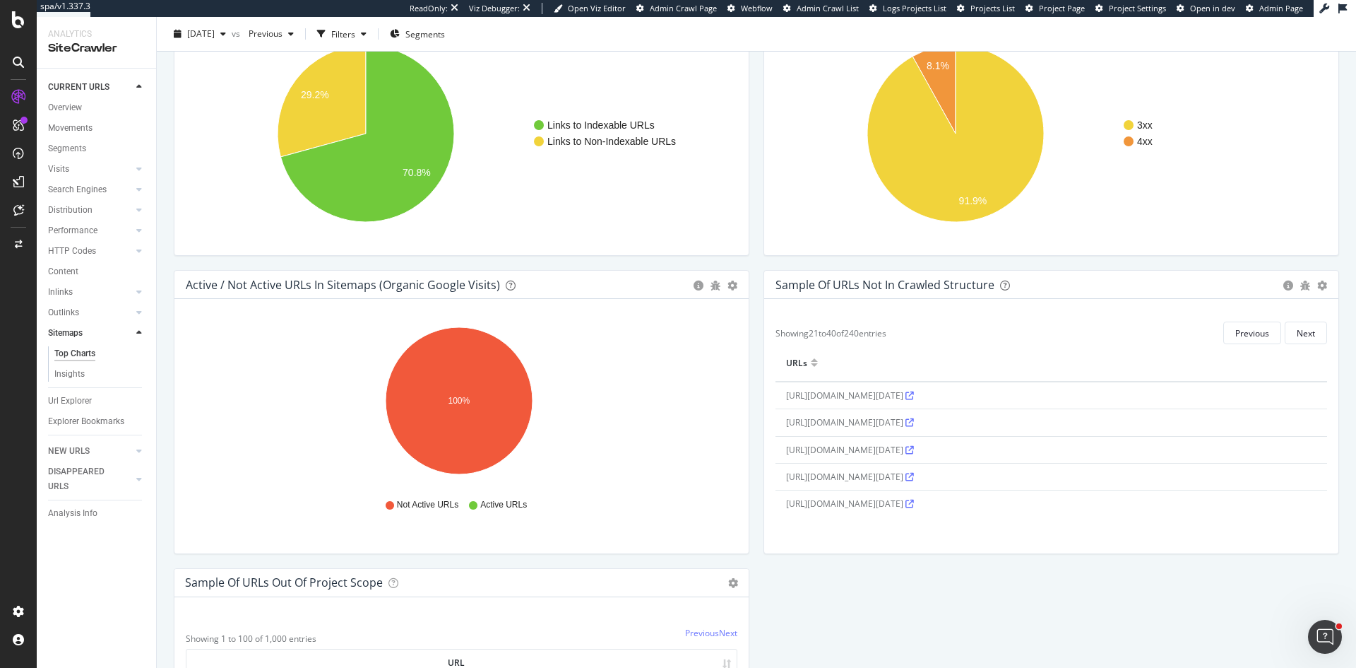
click at [1297, 328] on div "Next" at bounding box center [1306, 333] width 18 height 12
click at [887, 449] on icon at bounding box center [882, 450] width 8 height 8
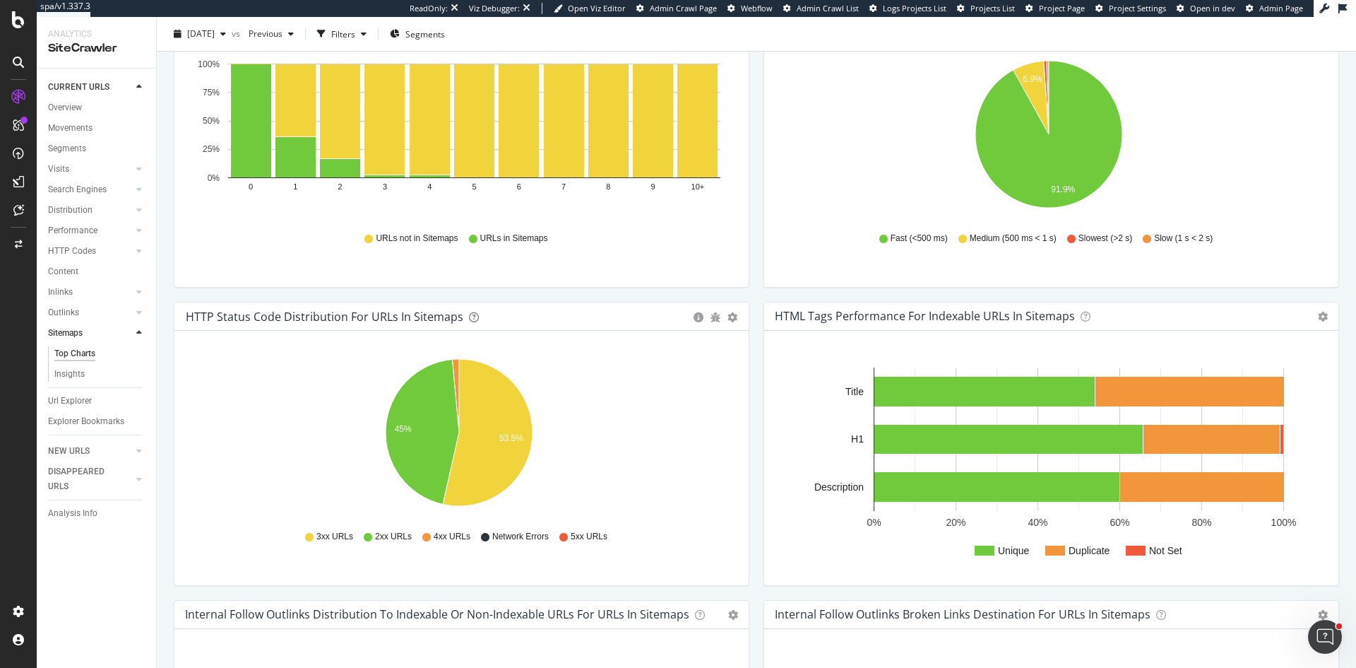
scroll to position [353, 0]
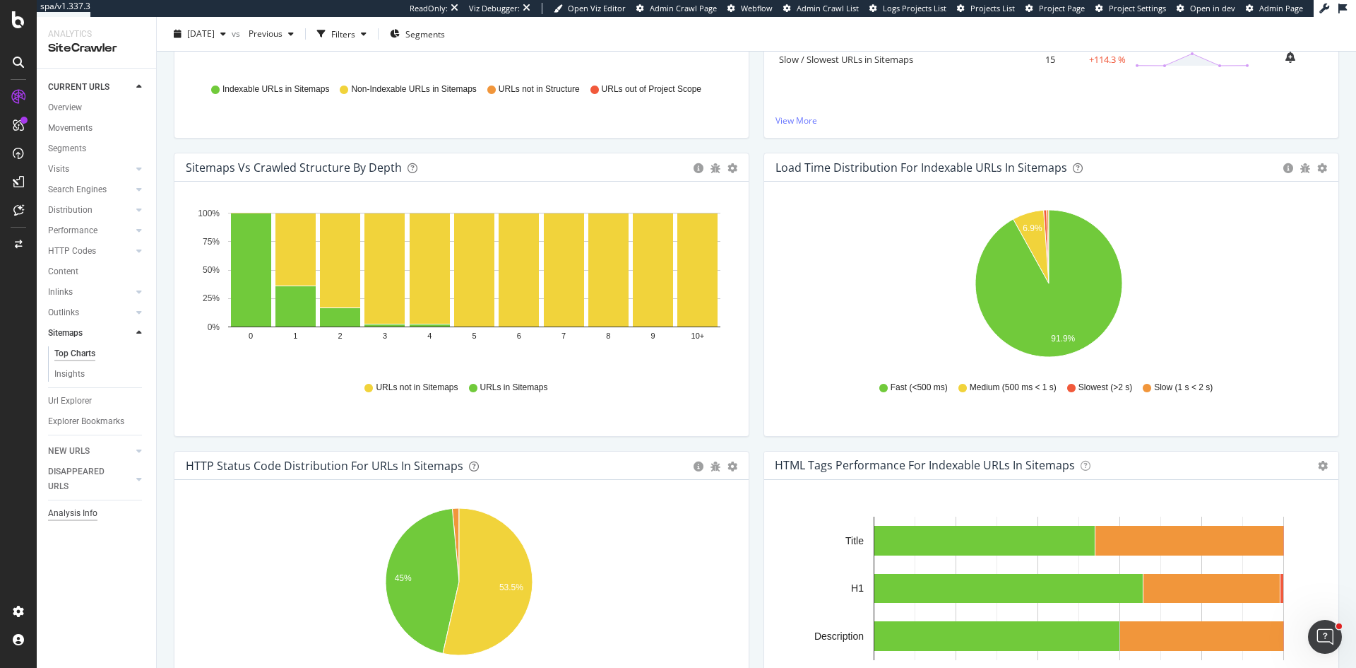
click at [81, 513] on div "Analysis Info" at bounding box center [72, 513] width 49 height 15
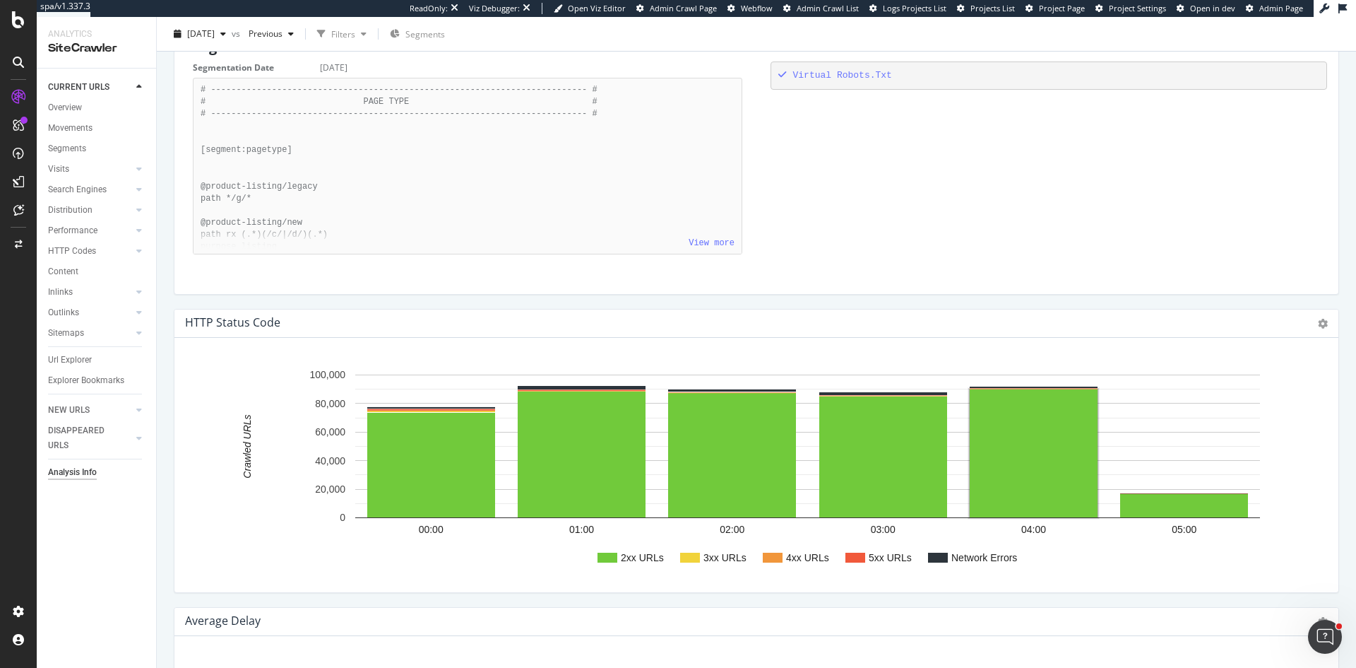
scroll to position [77, 0]
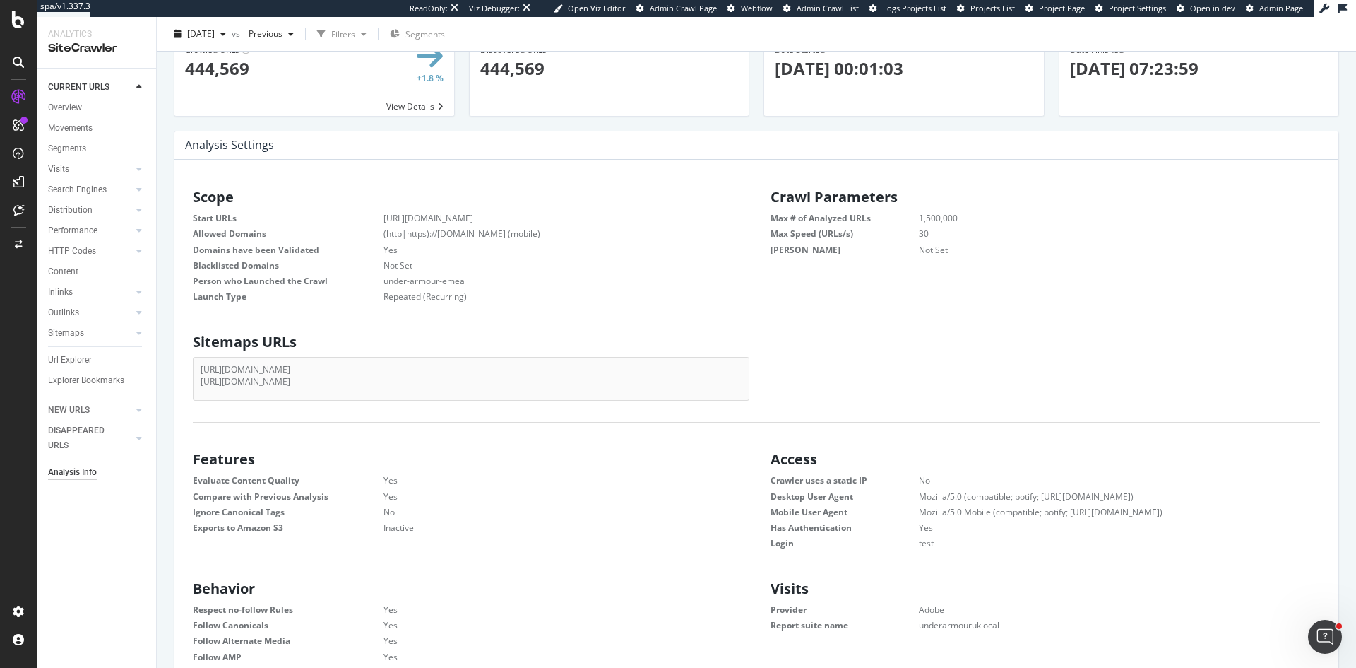
drag, startPoint x: 413, startPoint y: 383, endPoint x: 192, endPoint y: 381, distance: 221.1
click at [192, 381] on div "Sitemaps URLs https://www.underarmour.co.uk/en-gb/sitemap_index.xml https://www…" at bounding box center [468, 363] width 578 height 73
copy li "[URL][DOMAIN_NAME]"
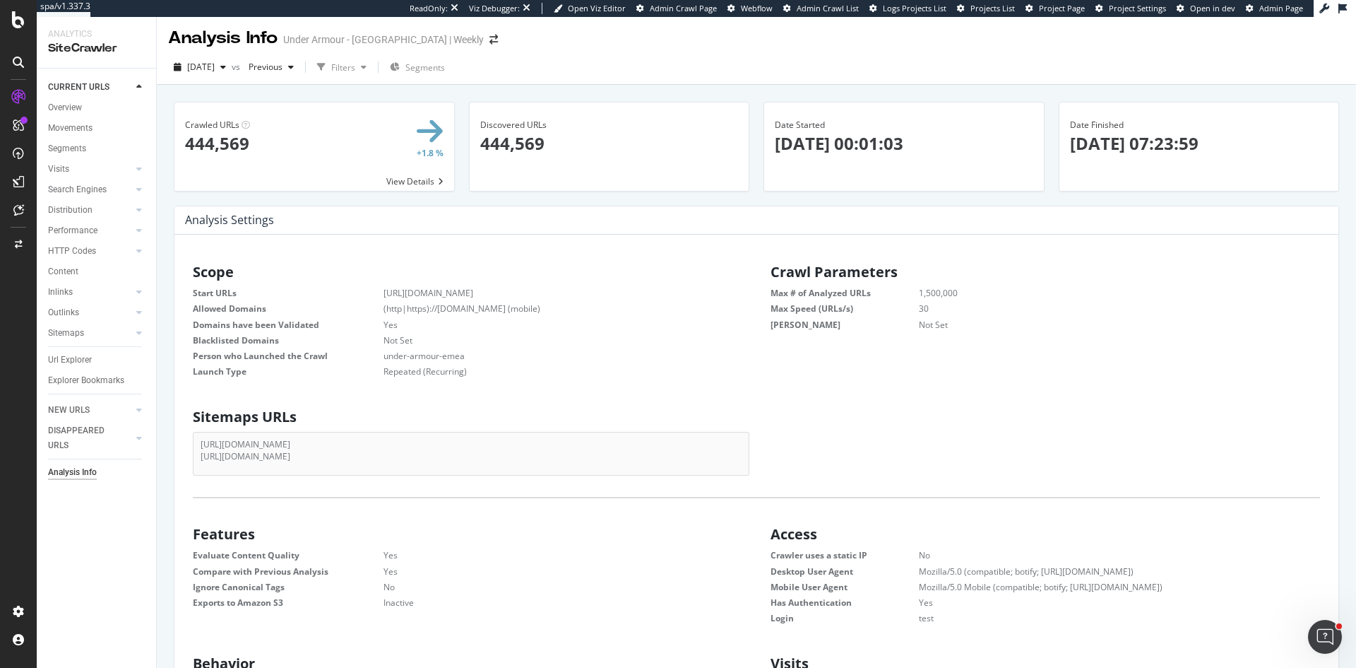
scroll to position [0, 0]
